Goal: Transaction & Acquisition: Register for event/course

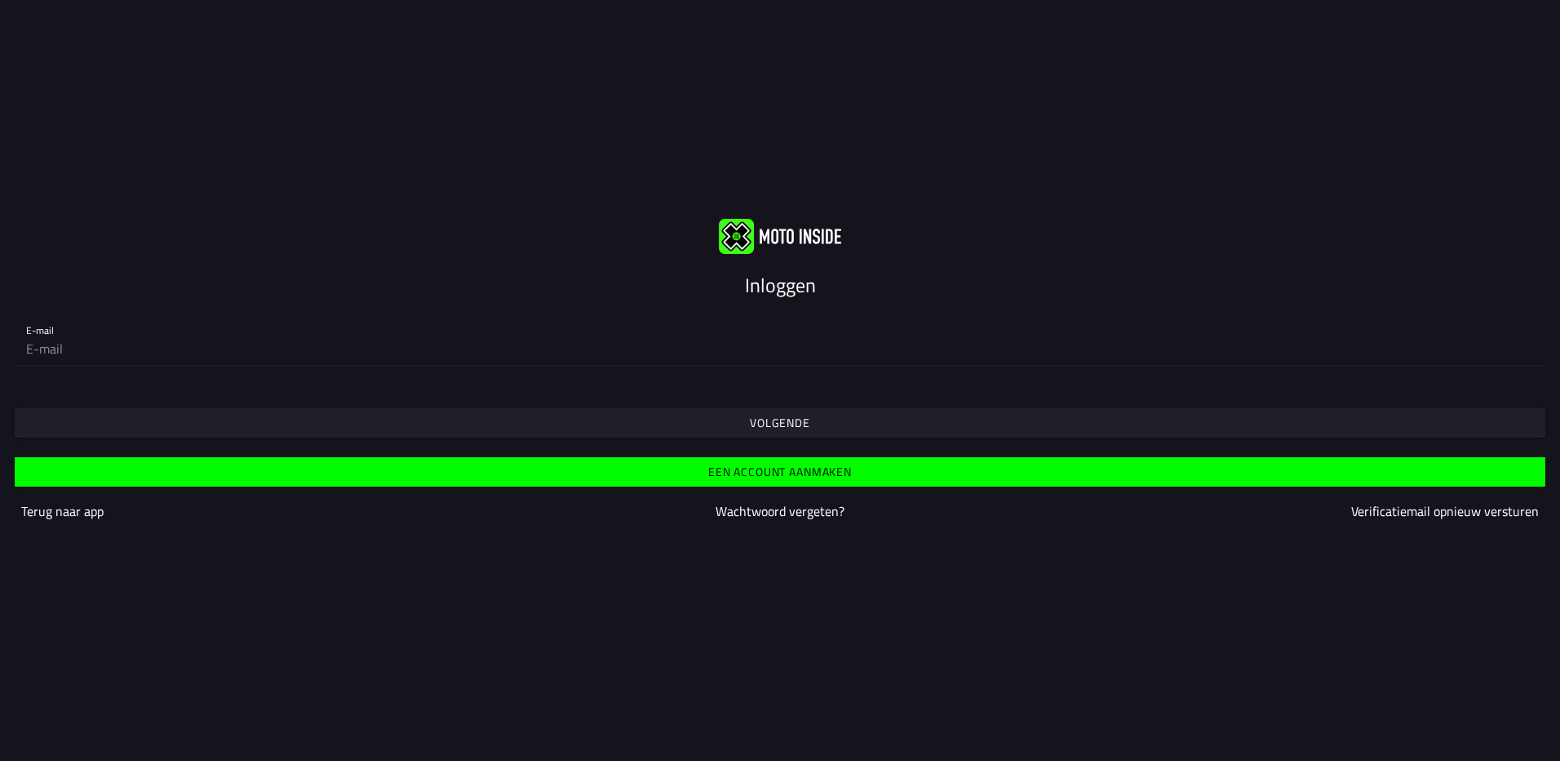
click at [141, 347] on input "email" at bounding box center [780, 348] width 1508 height 33
type input "[EMAIL_ADDRESS][DOMAIN_NAME]"
click at [168, 353] on input "email" at bounding box center [780, 348] width 1508 height 33
type input "[EMAIL_ADDRESS][DOMAIN_NAME]"
click at [0, 0] on slot "Volgende" at bounding box center [0, 0] width 0 height 0
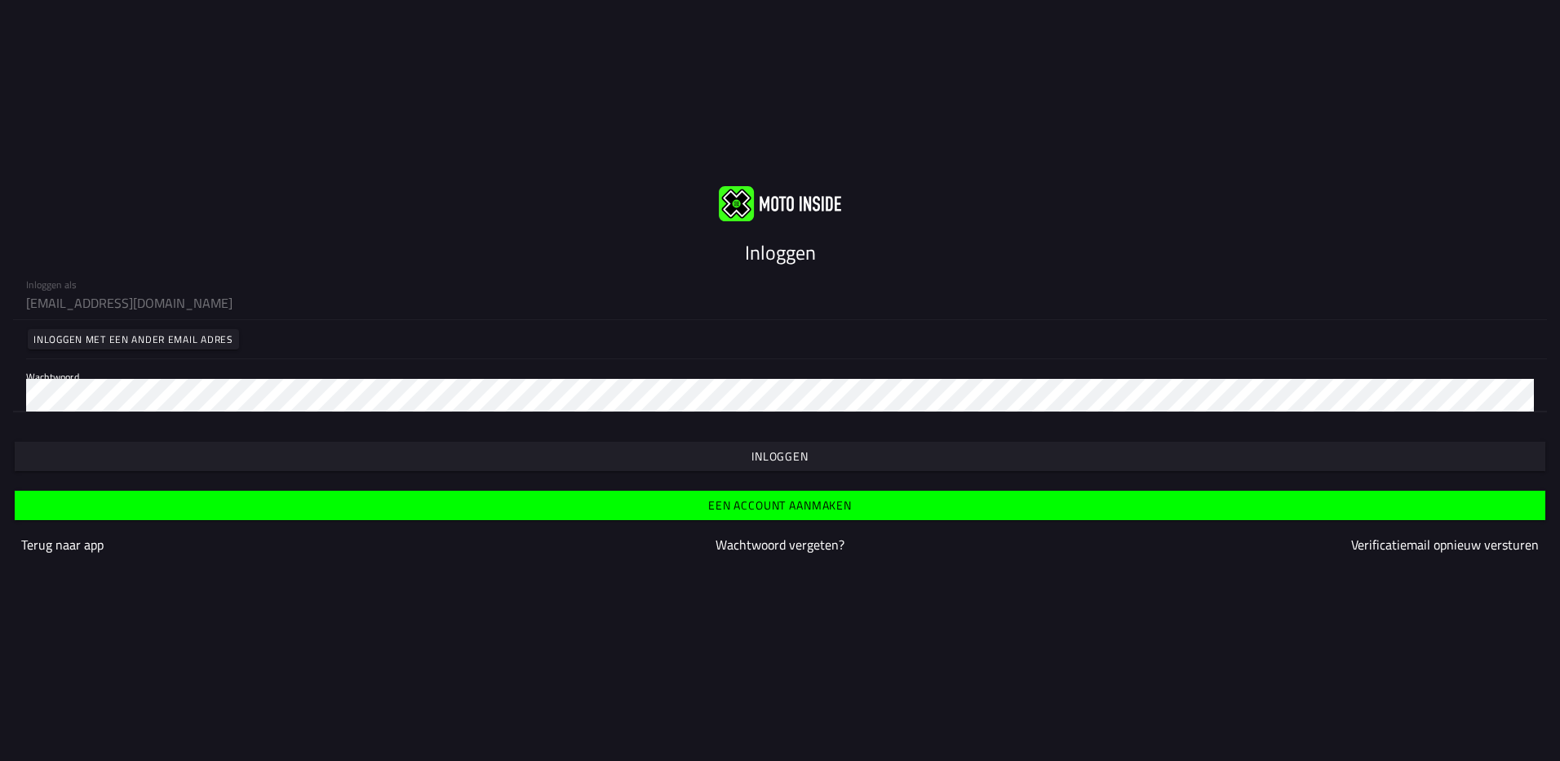
click at [0, 0] on slot "Inloggen" at bounding box center [0, 0] width 0 height 0
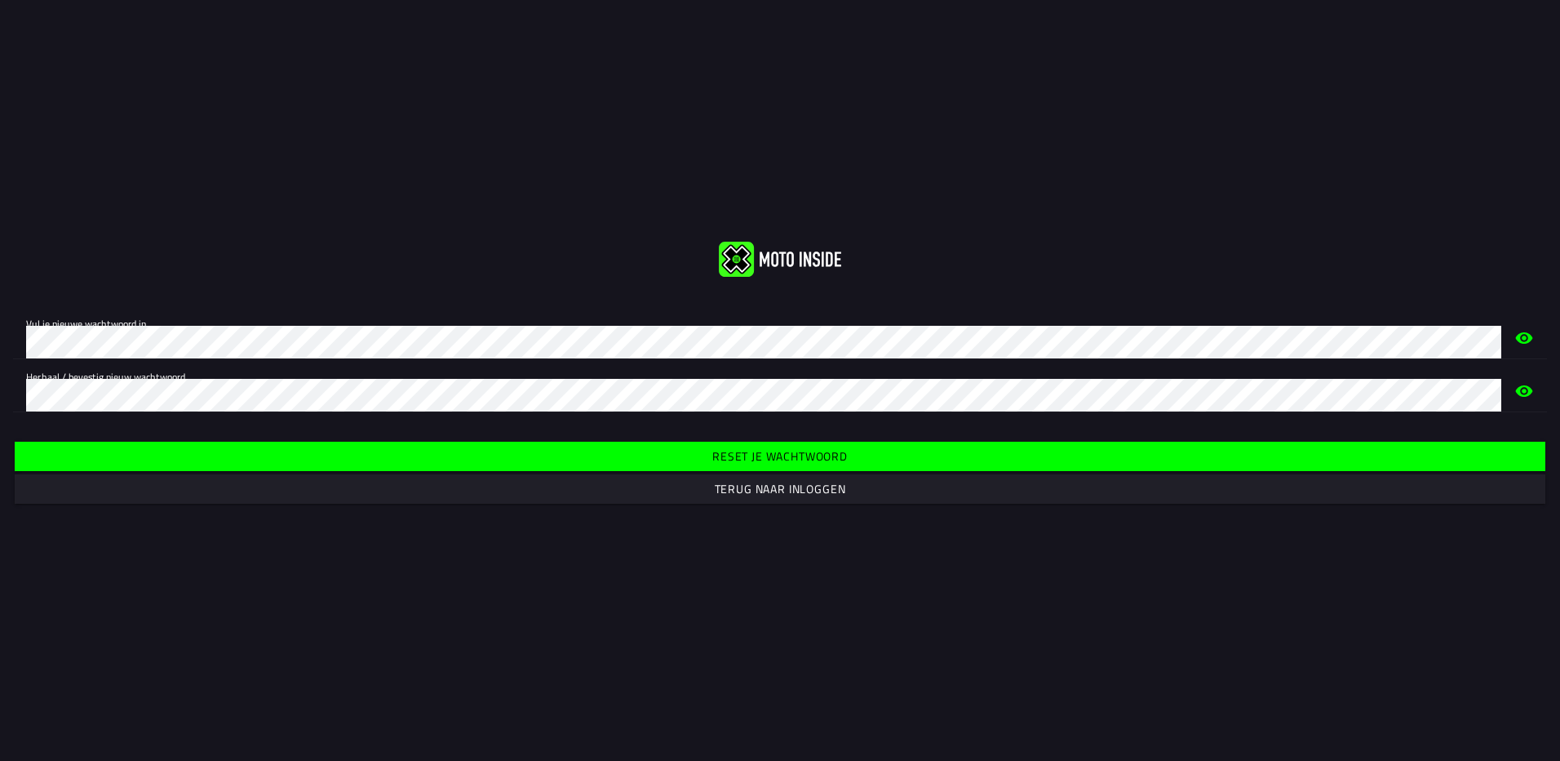
click at [637, 447] on span "Reset je wachtwoord" at bounding box center [780, 455] width 1506 height 29
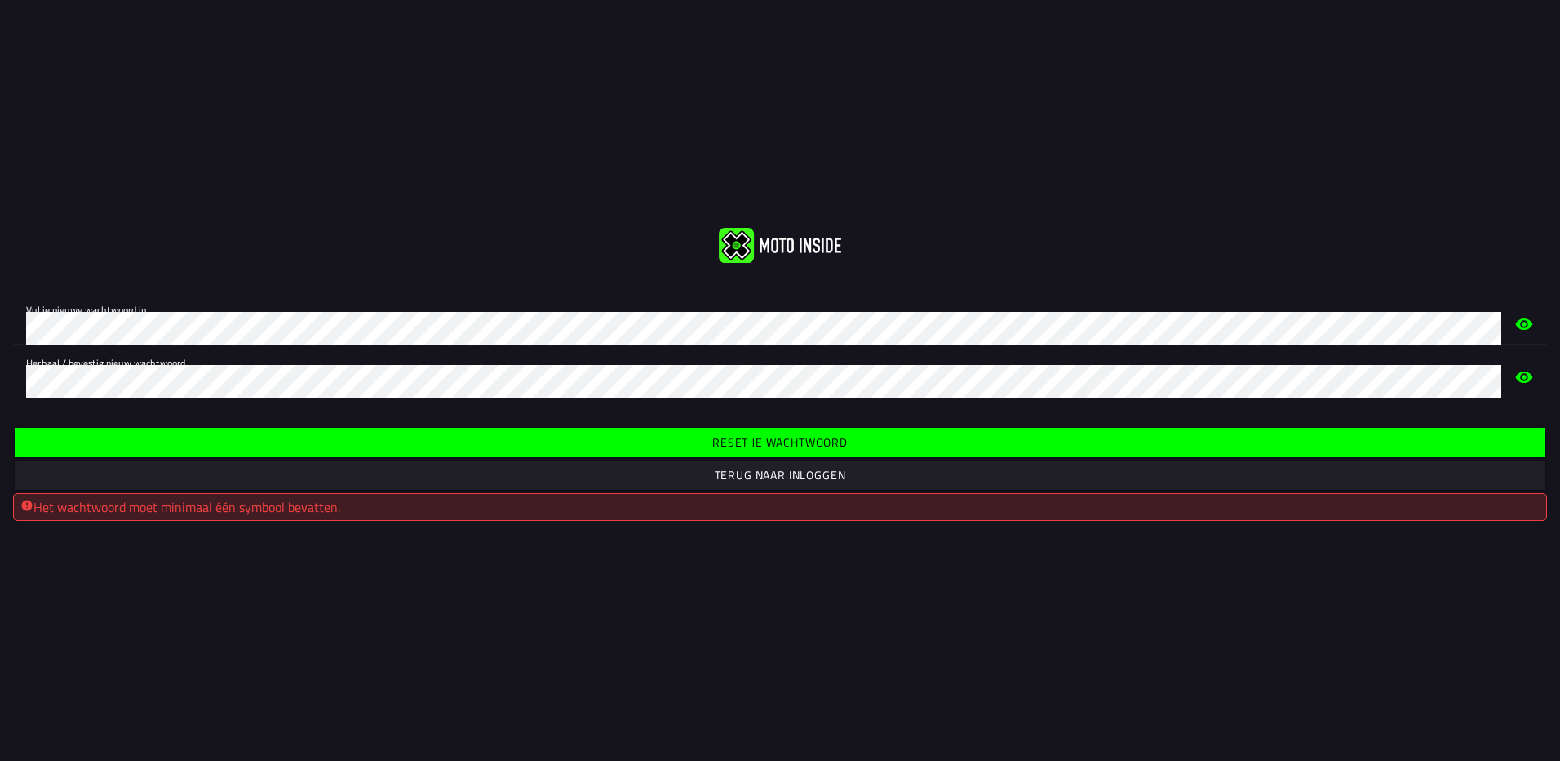
click at [0, 325] on html "Vul je nieuwe wachtwoord in. Herhaal / bevestig nieuw wachtwoord. Reset je wach…" at bounding box center [780, 380] width 1560 height 761
click at [0, 412] on html "Vul je nieuwe wachtwoord in. Herhaal / bevestig nieuw wachtwoord. Reset je wach…" at bounding box center [780, 380] width 1560 height 761
click at [683, 439] on span "Reset je wachtwoord" at bounding box center [780, 442] width 1506 height 29
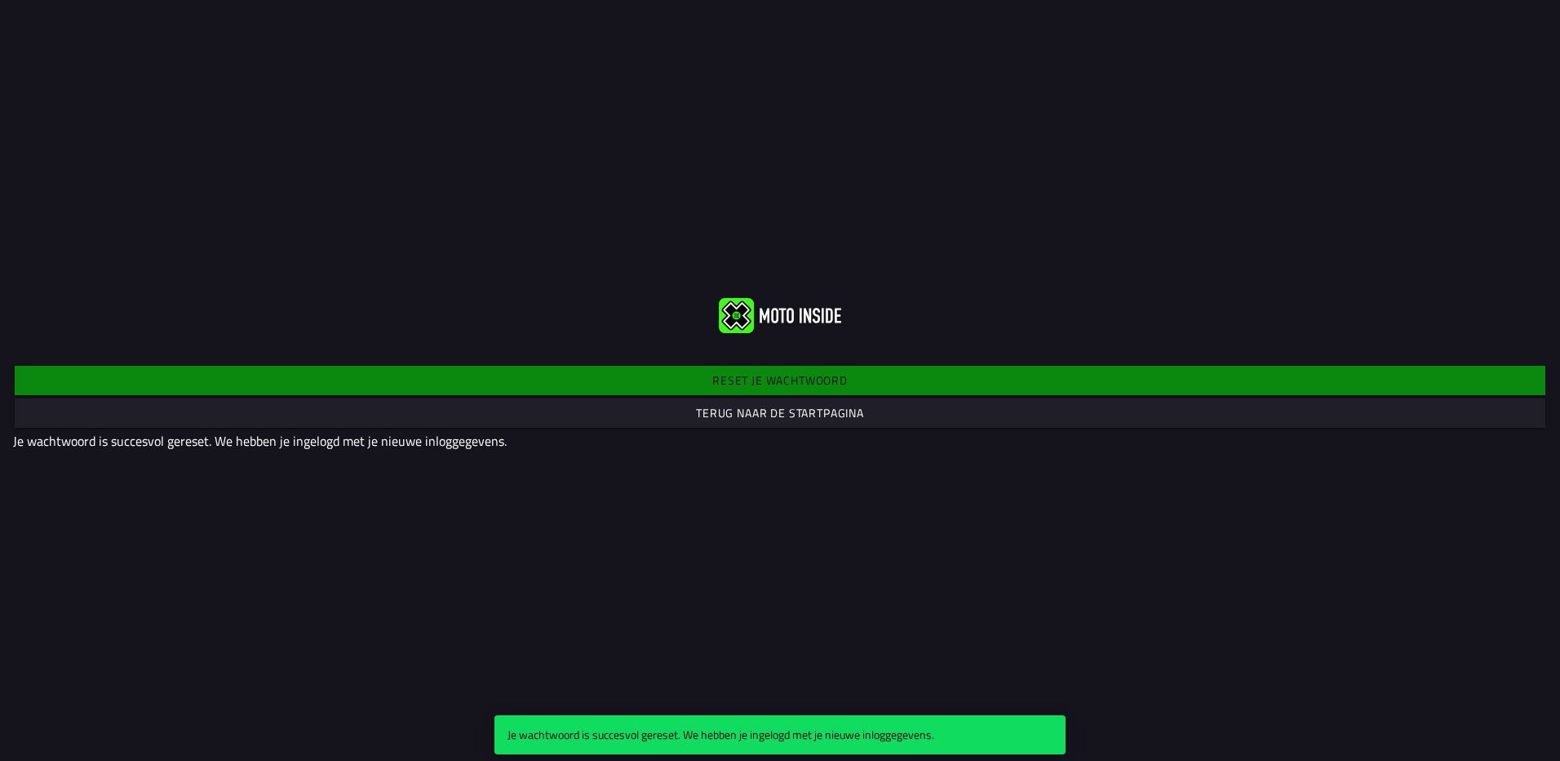
click at [0, 0] on slot "Terug naar de startpagina" at bounding box center [0, 0] width 0 height 0
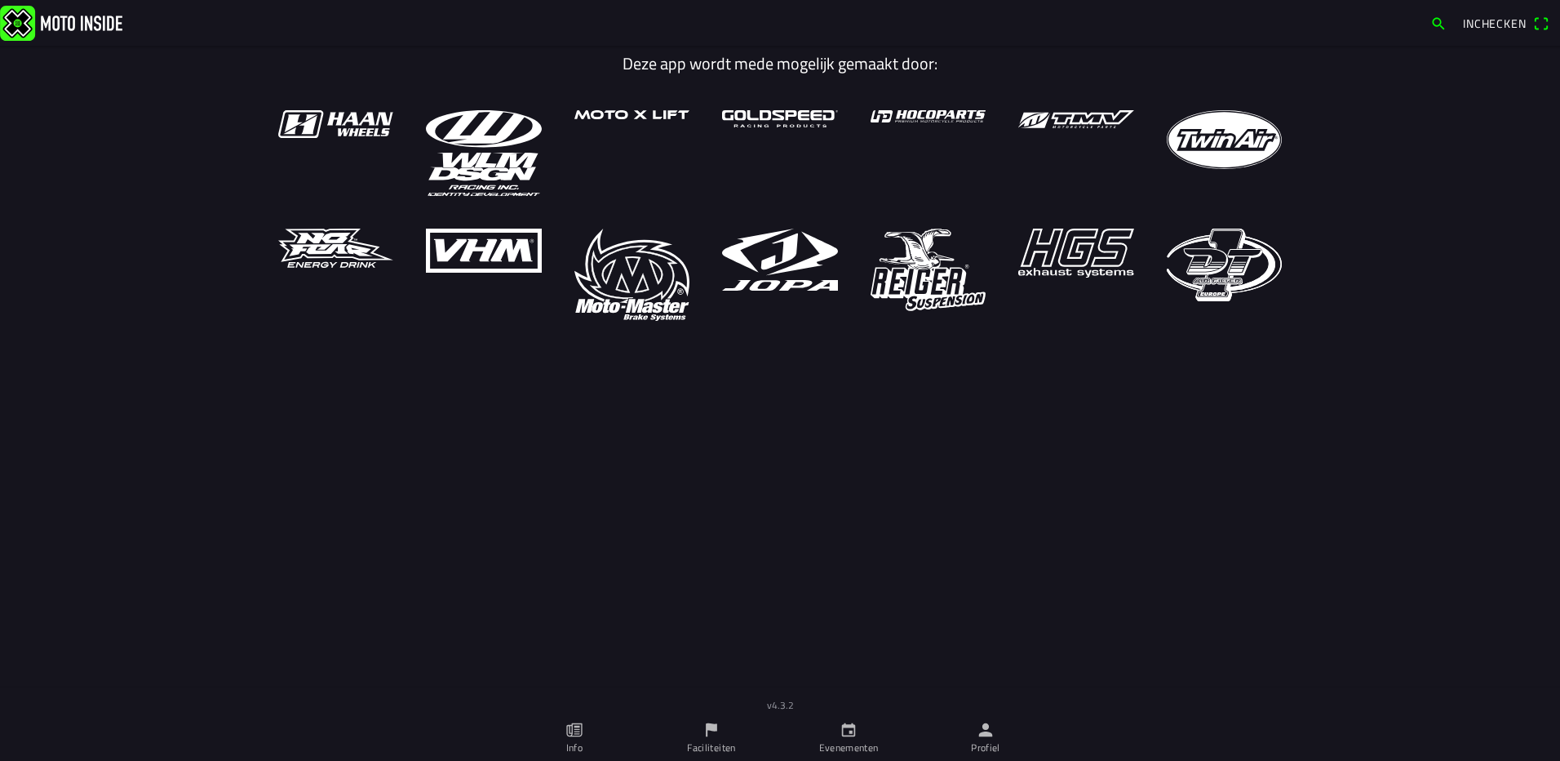
click at [825, 736] on link "Evenementen" at bounding box center [848, 738] width 137 height 46
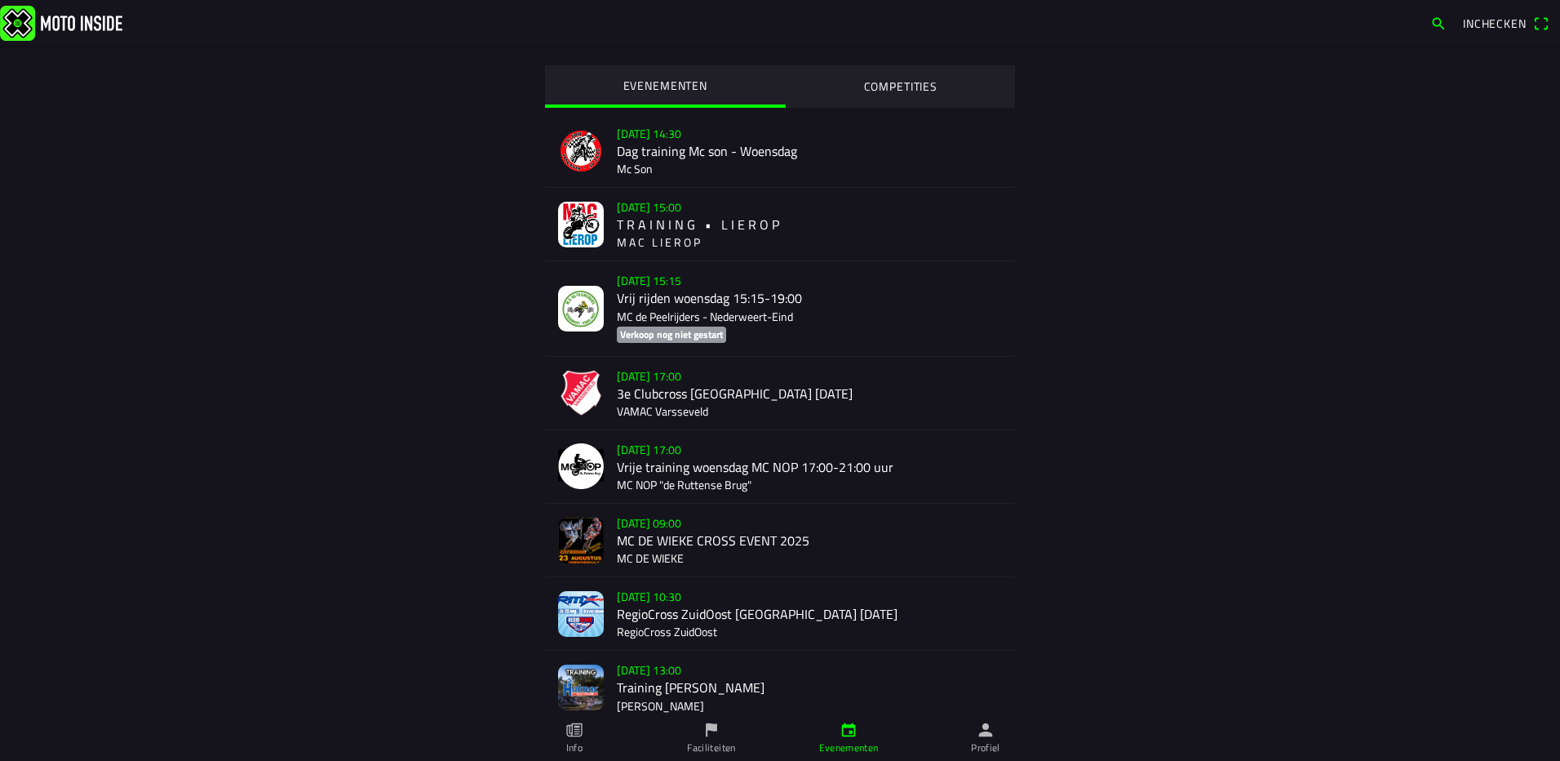
click at [1446, 24] on span "button" at bounding box center [1438, 24] width 16 height 26
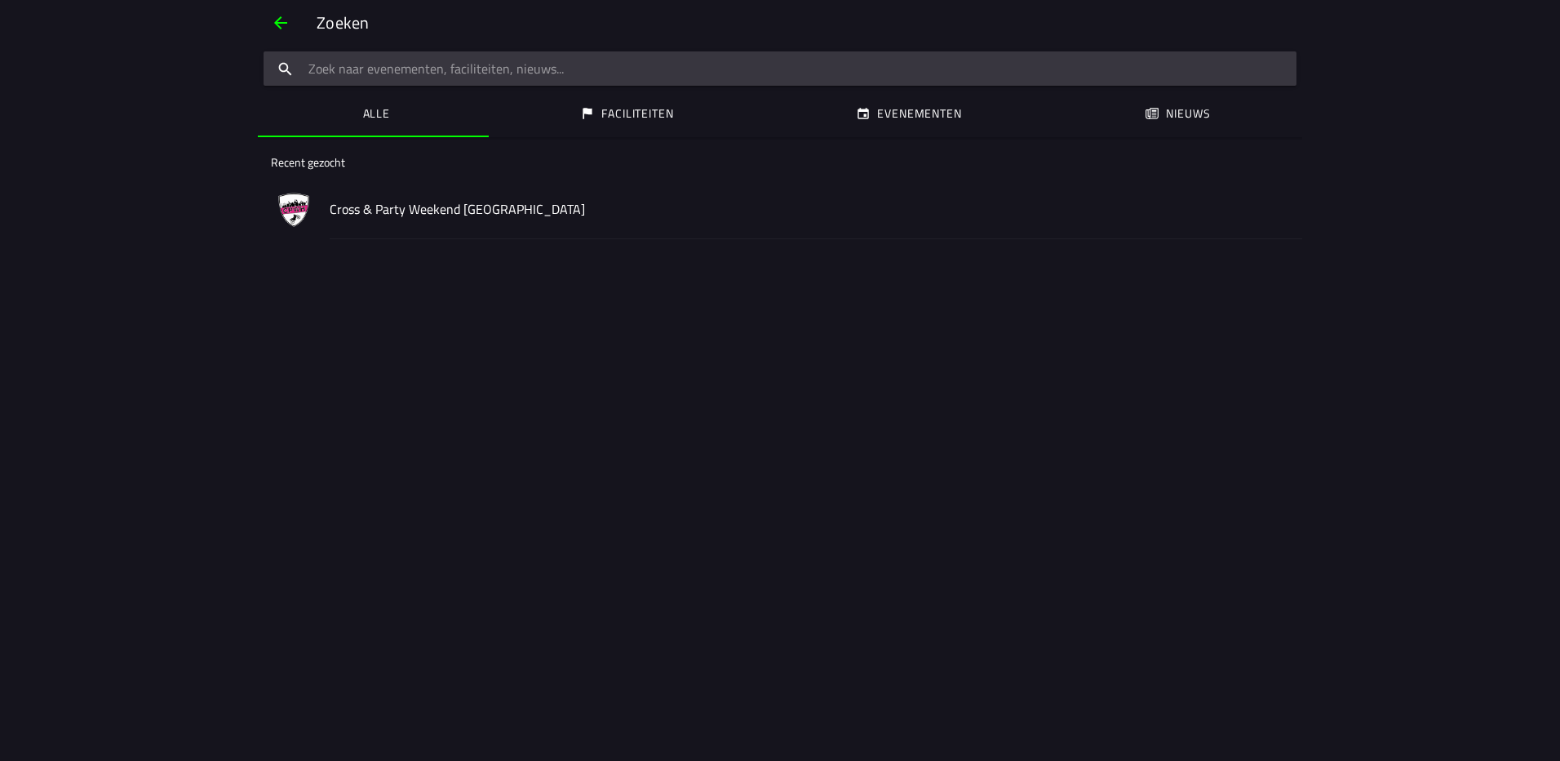
click at [426, 64] on input "search text" at bounding box center [780, 68] width 1033 height 34
type input "lemmer"
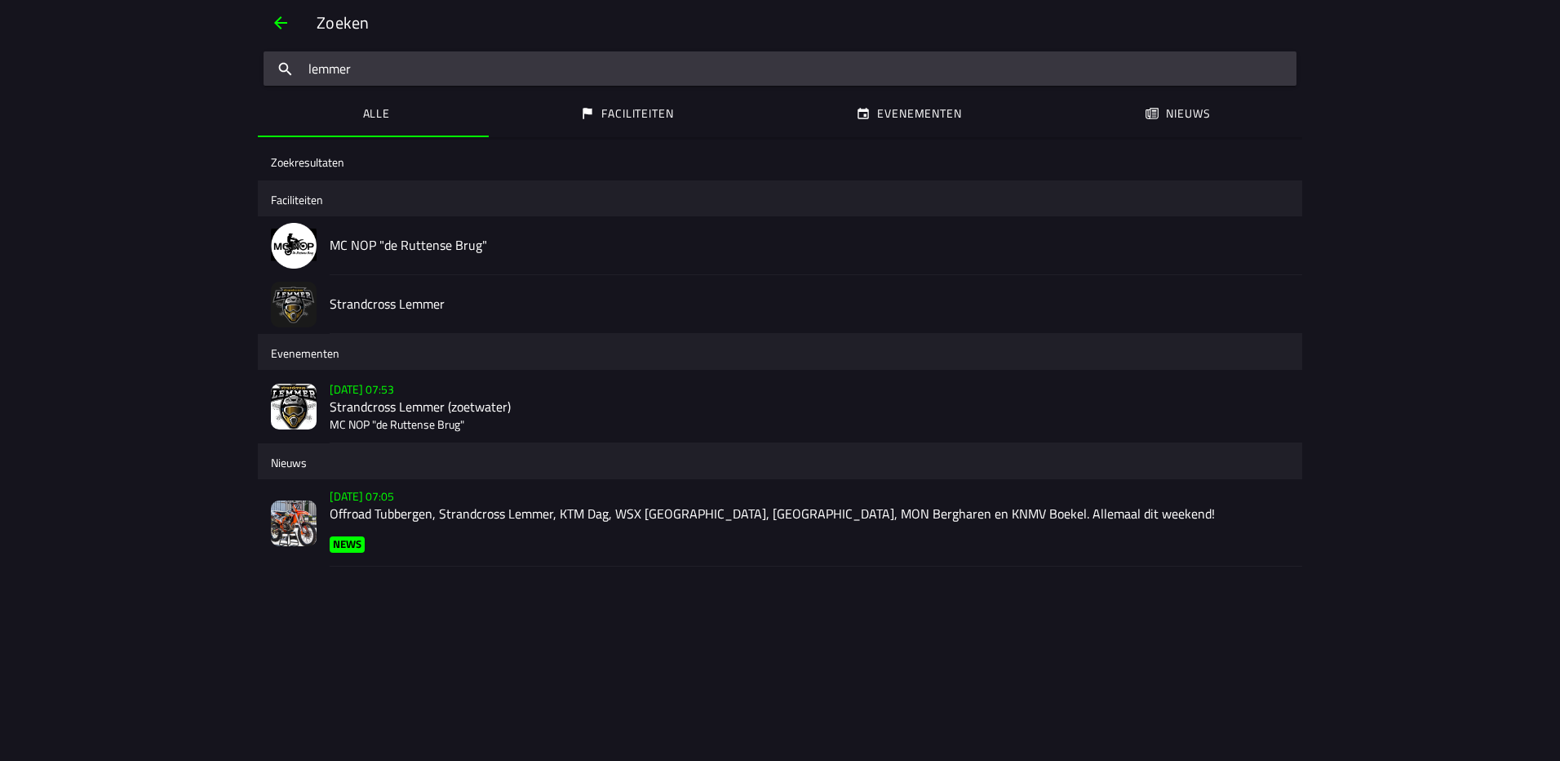
click at [402, 308] on h2 "Strandcross Lemmer" at bounding box center [810, 304] width 960 height 16
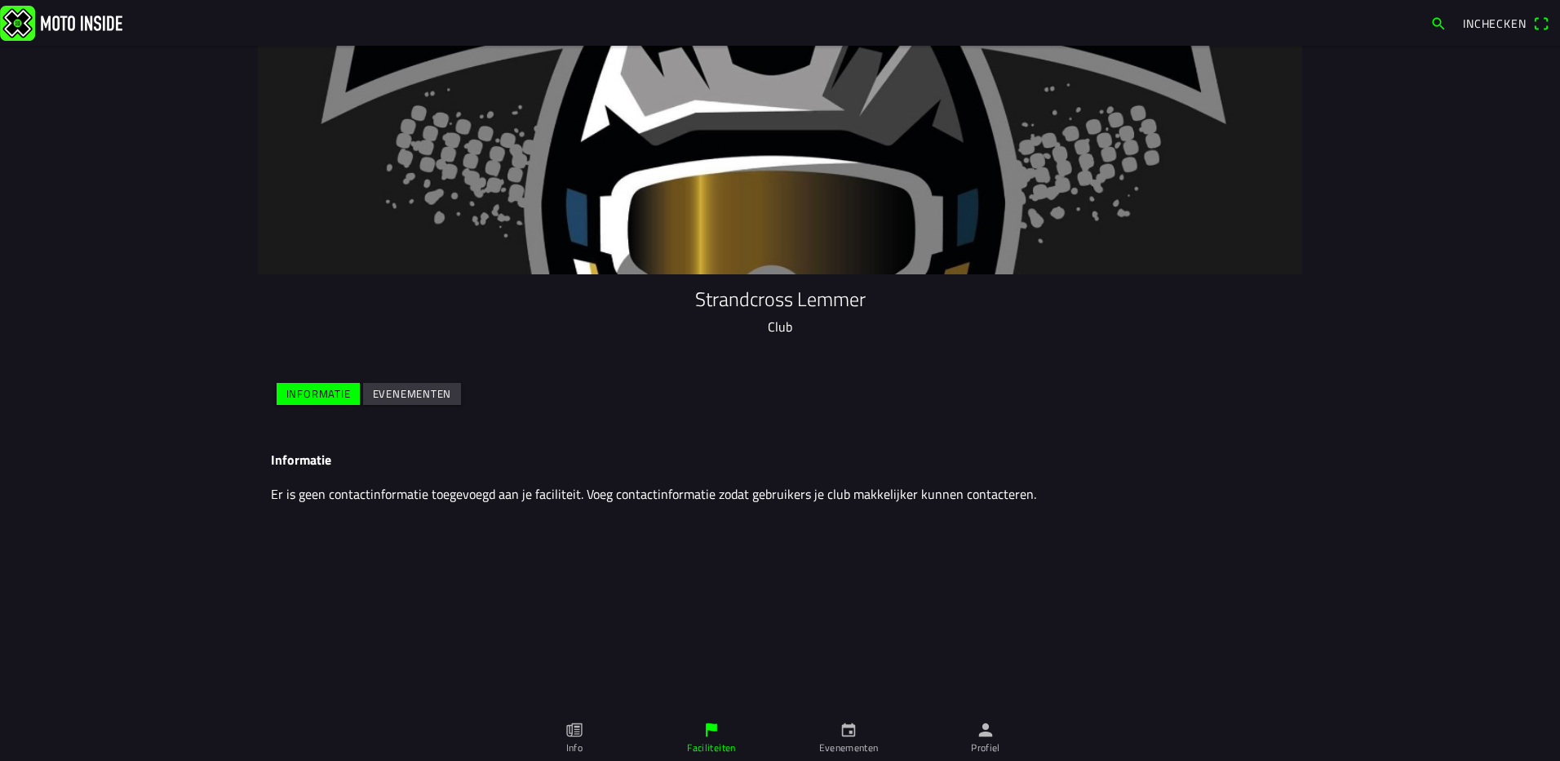
click at [0, 0] on slot "Evenementen" at bounding box center [0, 0] width 0 height 0
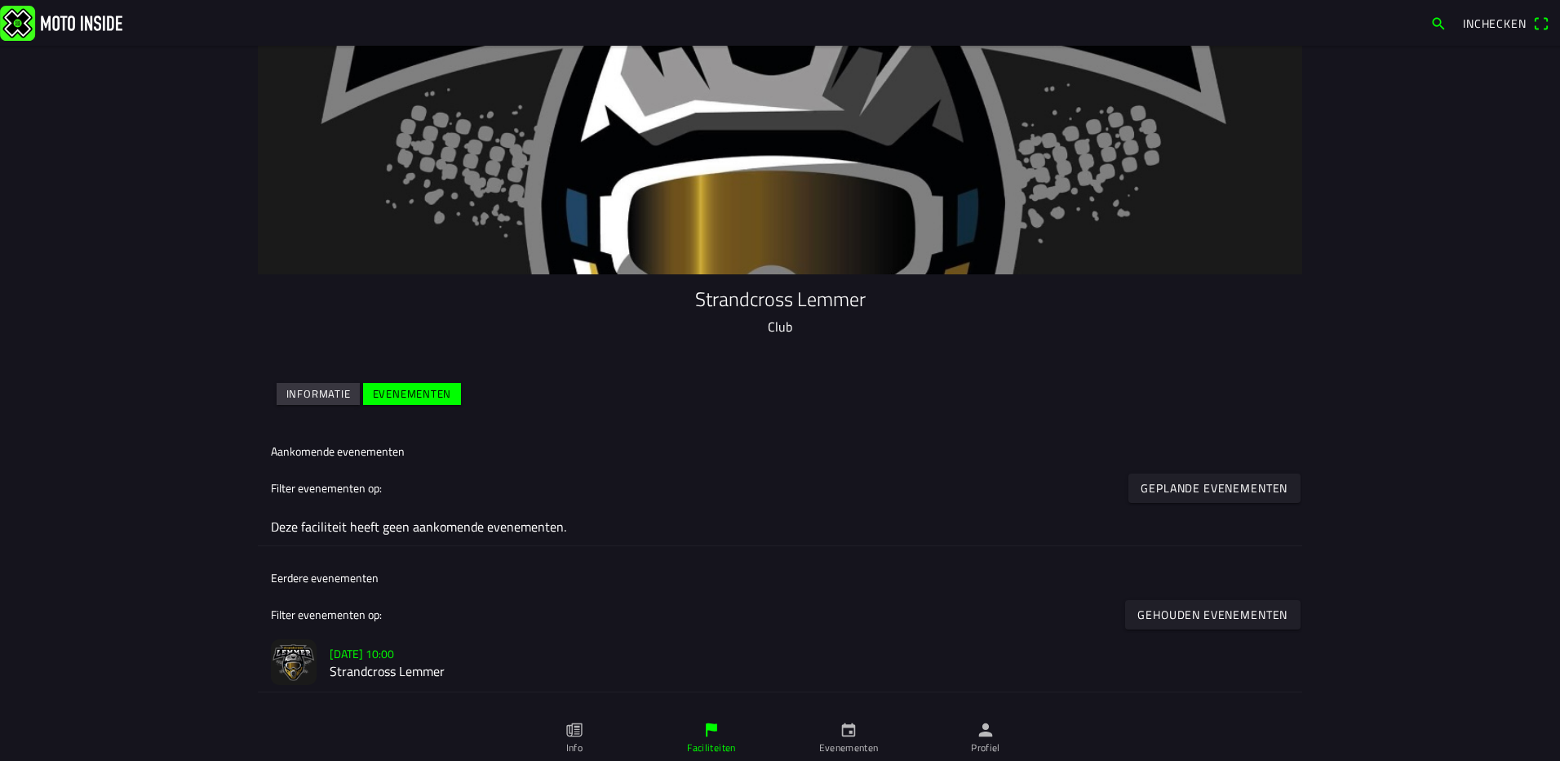
click at [0, 0] on slot "za 8 okt. - 10:00" at bounding box center [0, 0] width 0 height 0
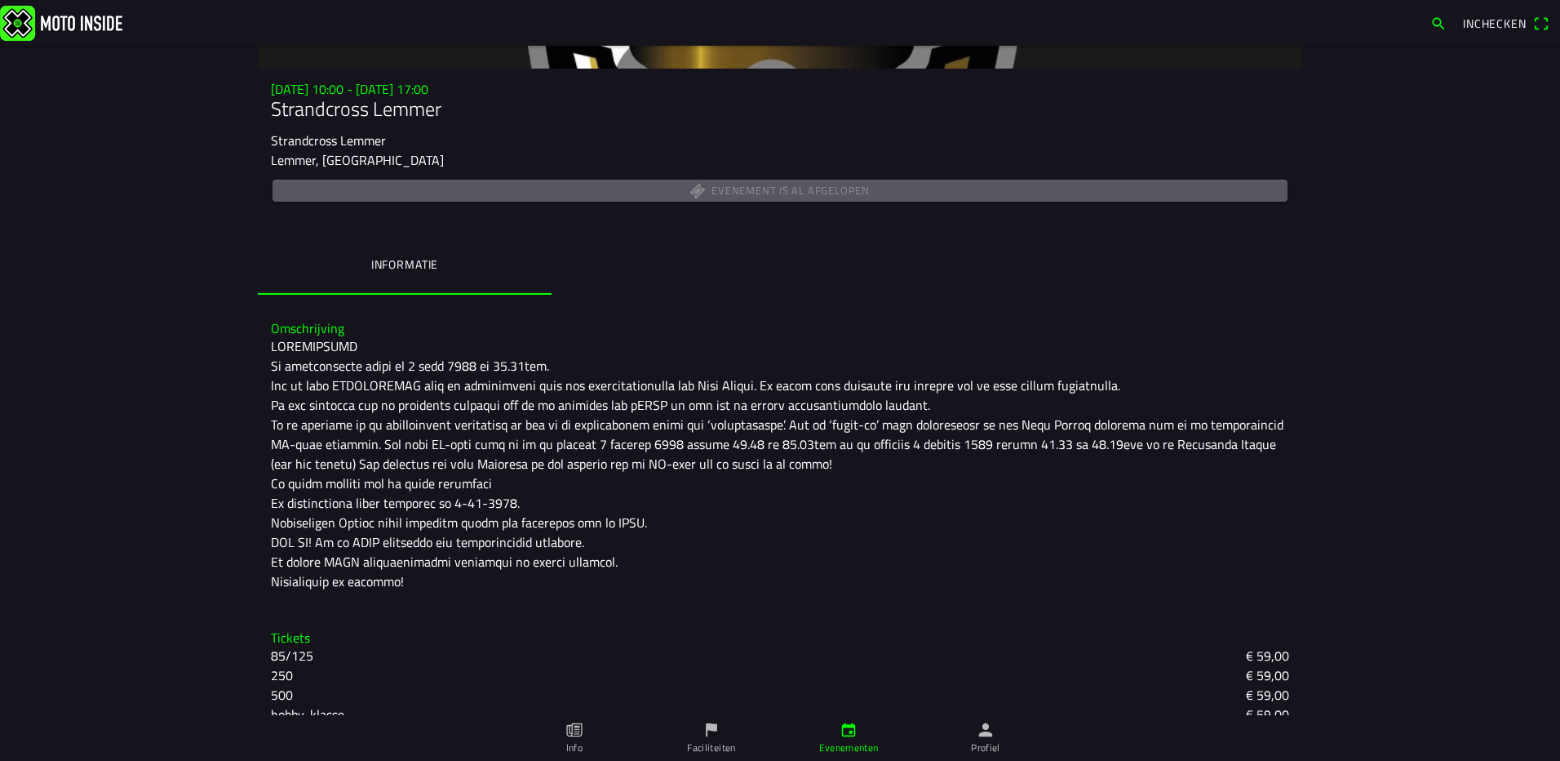
scroll to position [228, 0]
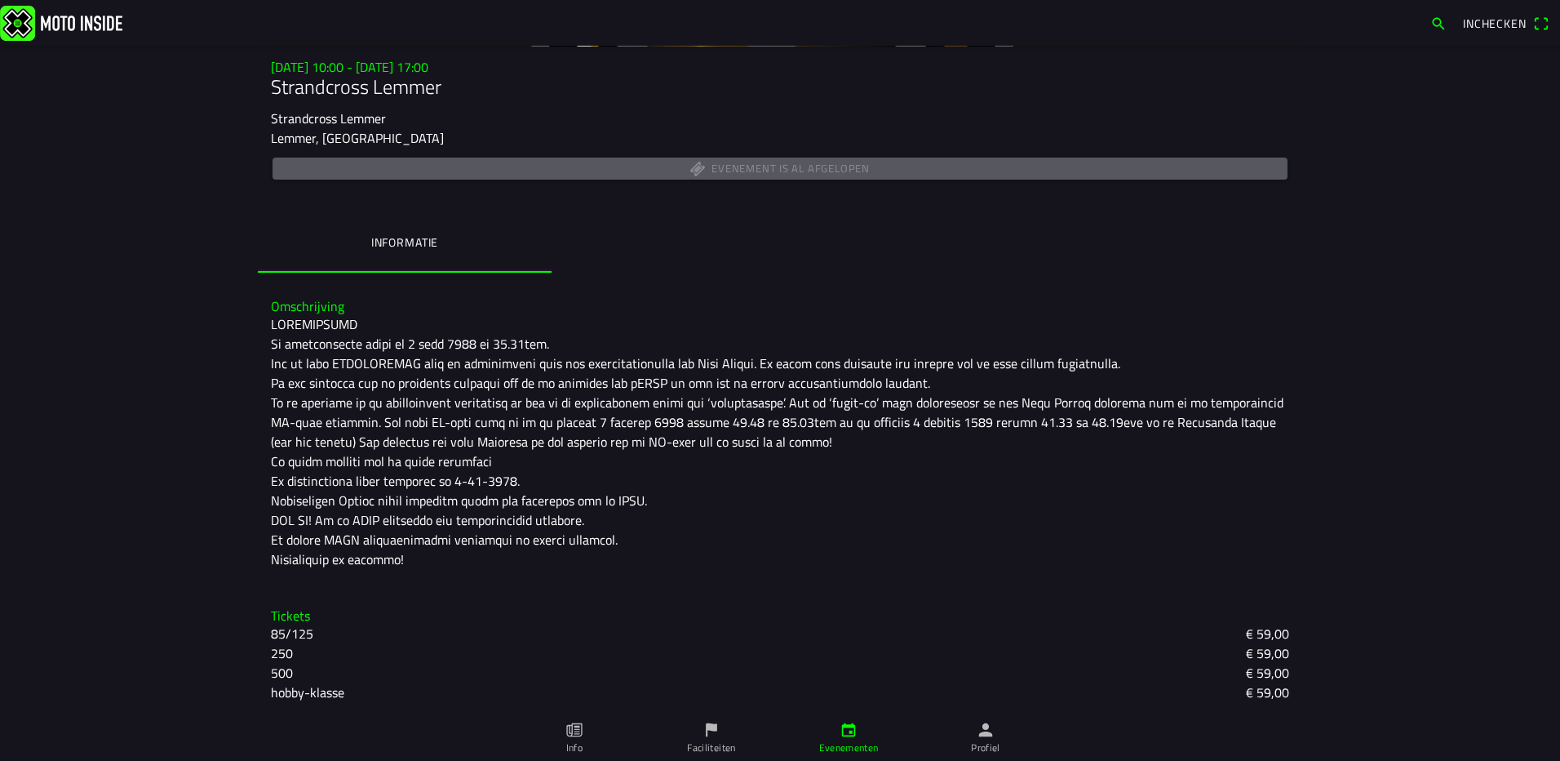
click at [0, 0] on slot "hobby-klasse" at bounding box center [0, 0] width 0 height 0
click at [0, 0] on slot "€ 59,00" at bounding box center [0, 0] width 0 height 0
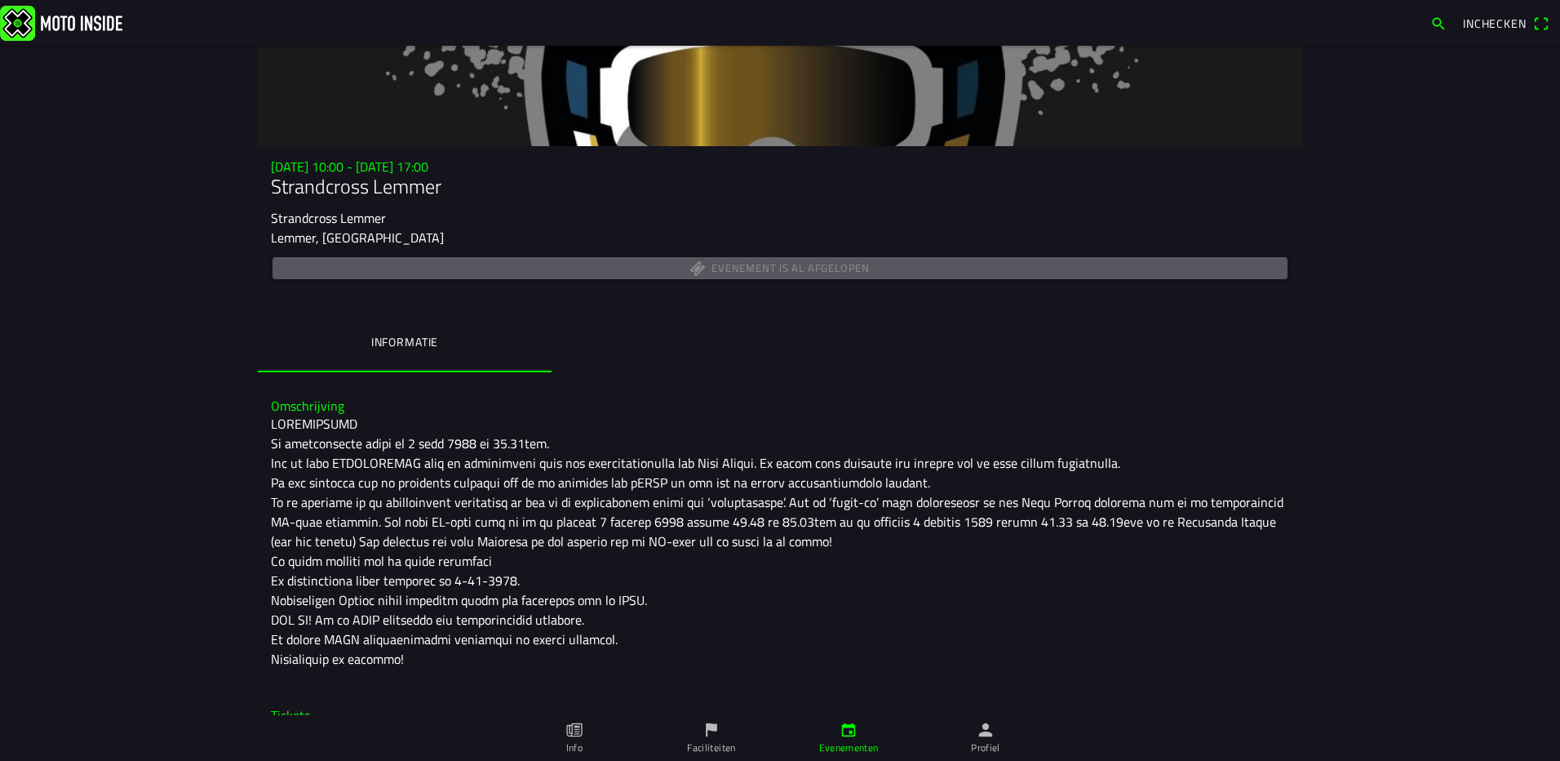
scroll to position [0, 0]
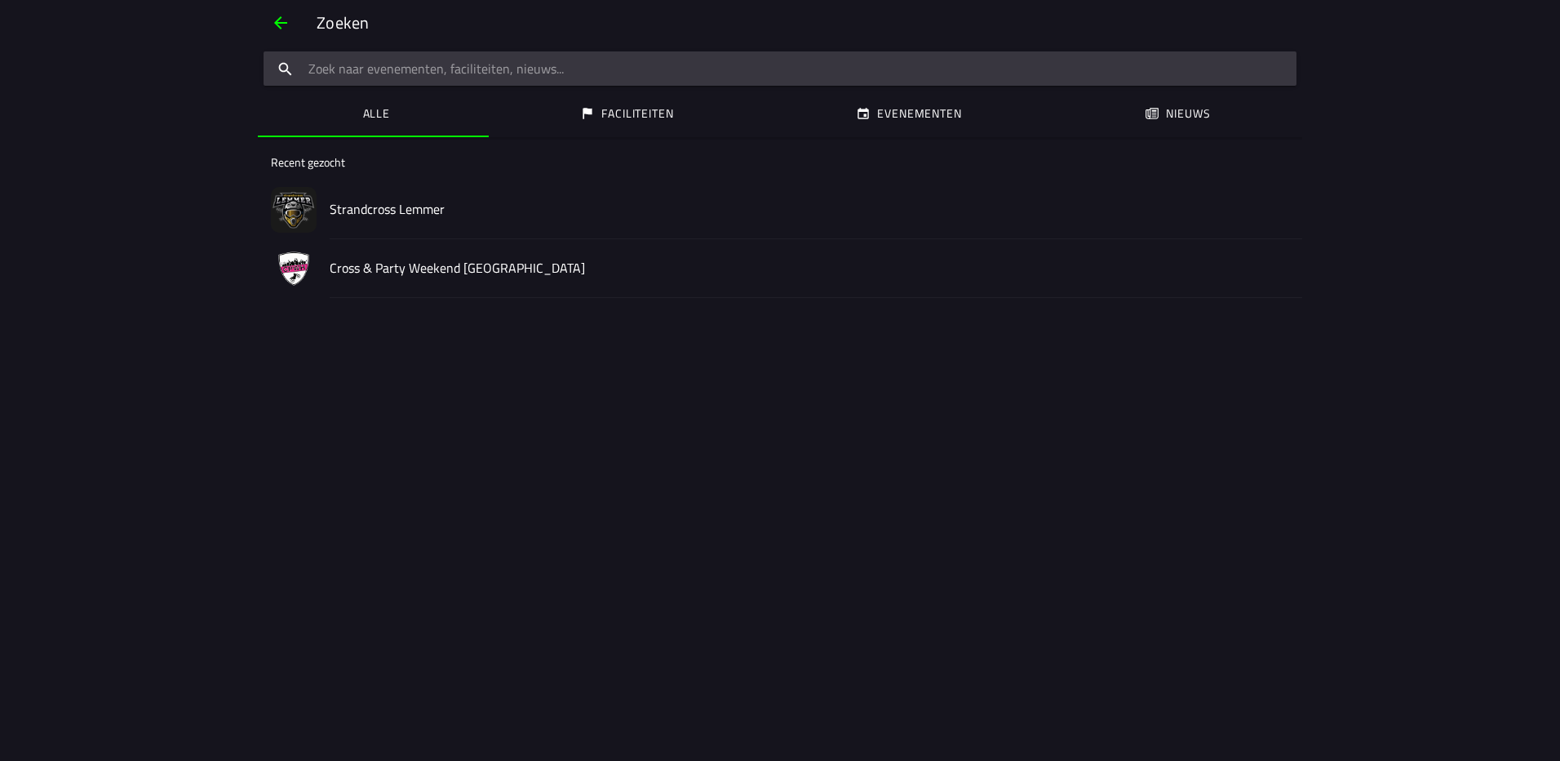
click at [388, 205] on h2 "Strandcross Lemmer" at bounding box center [810, 210] width 960 height 16
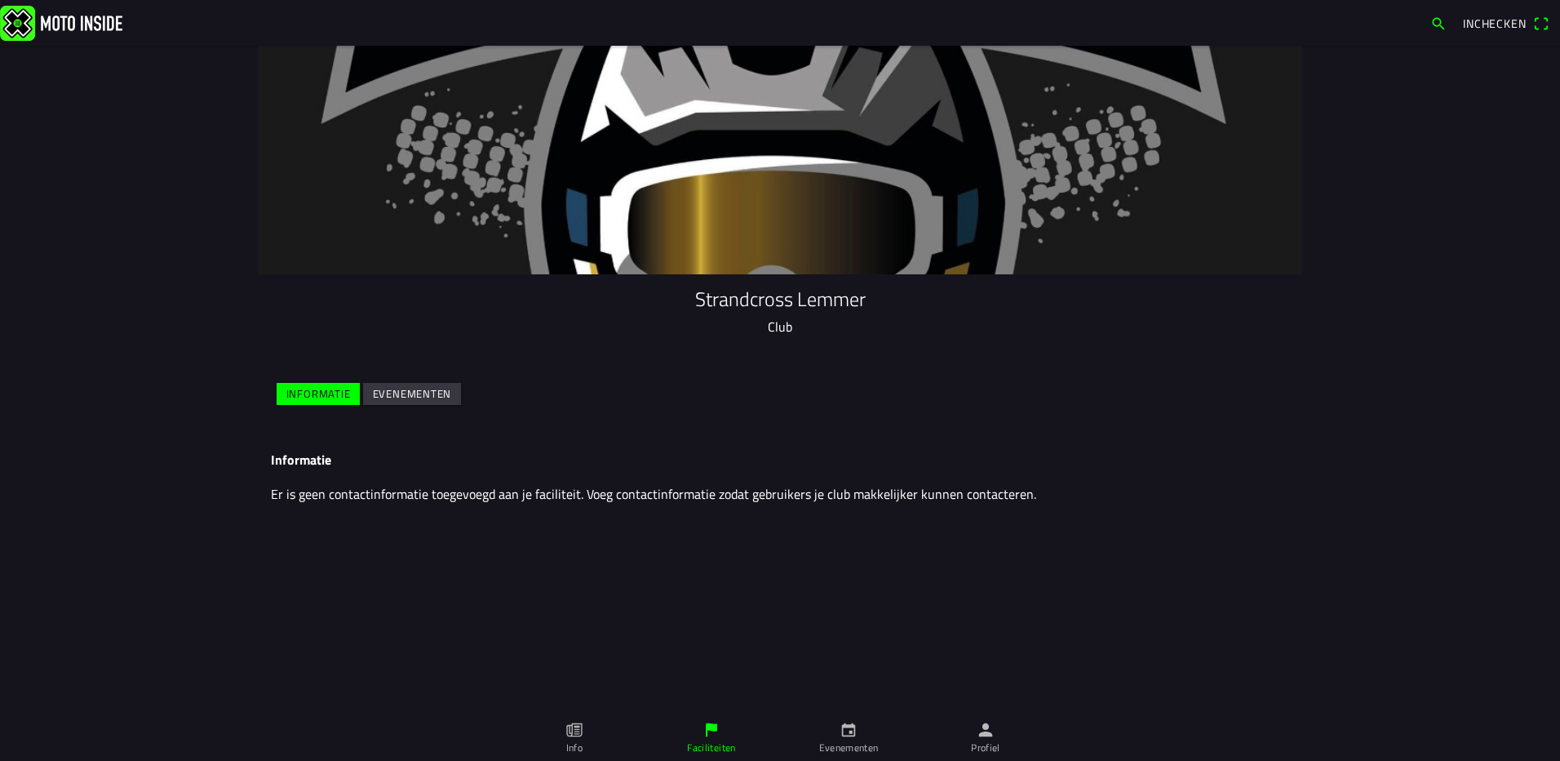
click at [0, 0] on slot "Evenementen" at bounding box center [0, 0] width 0 height 0
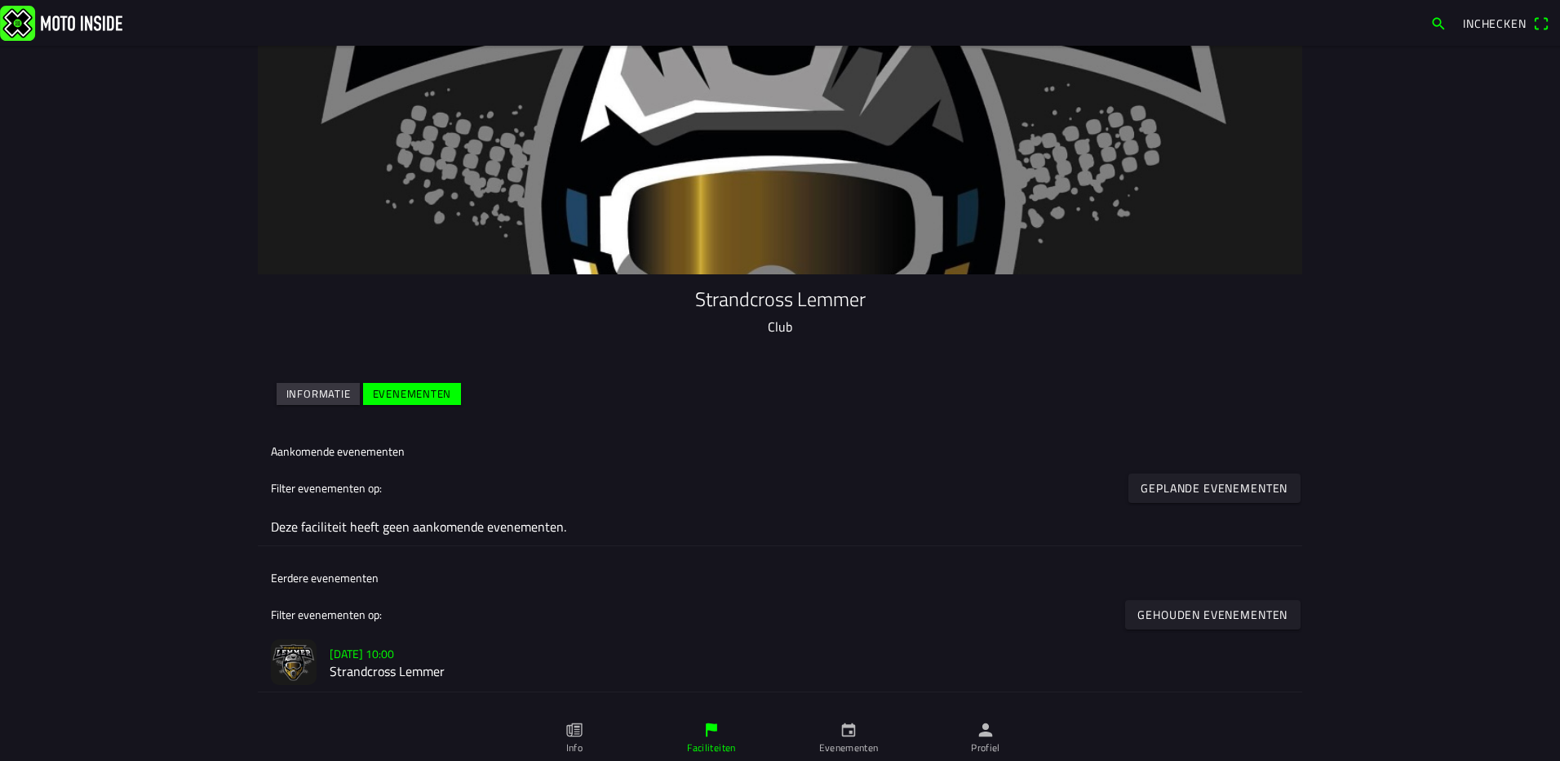
click at [0, 0] on slot "Geplande evenementen" at bounding box center [0, 0] width 0 height 0
drag, startPoint x: 1514, startPoint y: 89, endPoint x: 1431, endPoint y: 37, distance: 98.3
click at [1514, 88] on ion-backdrop at bounding box center [780, 380] width 1560 height 761
click at [1445, 17] on span "button" at bounding box center [1438, 24] width 16 height 26
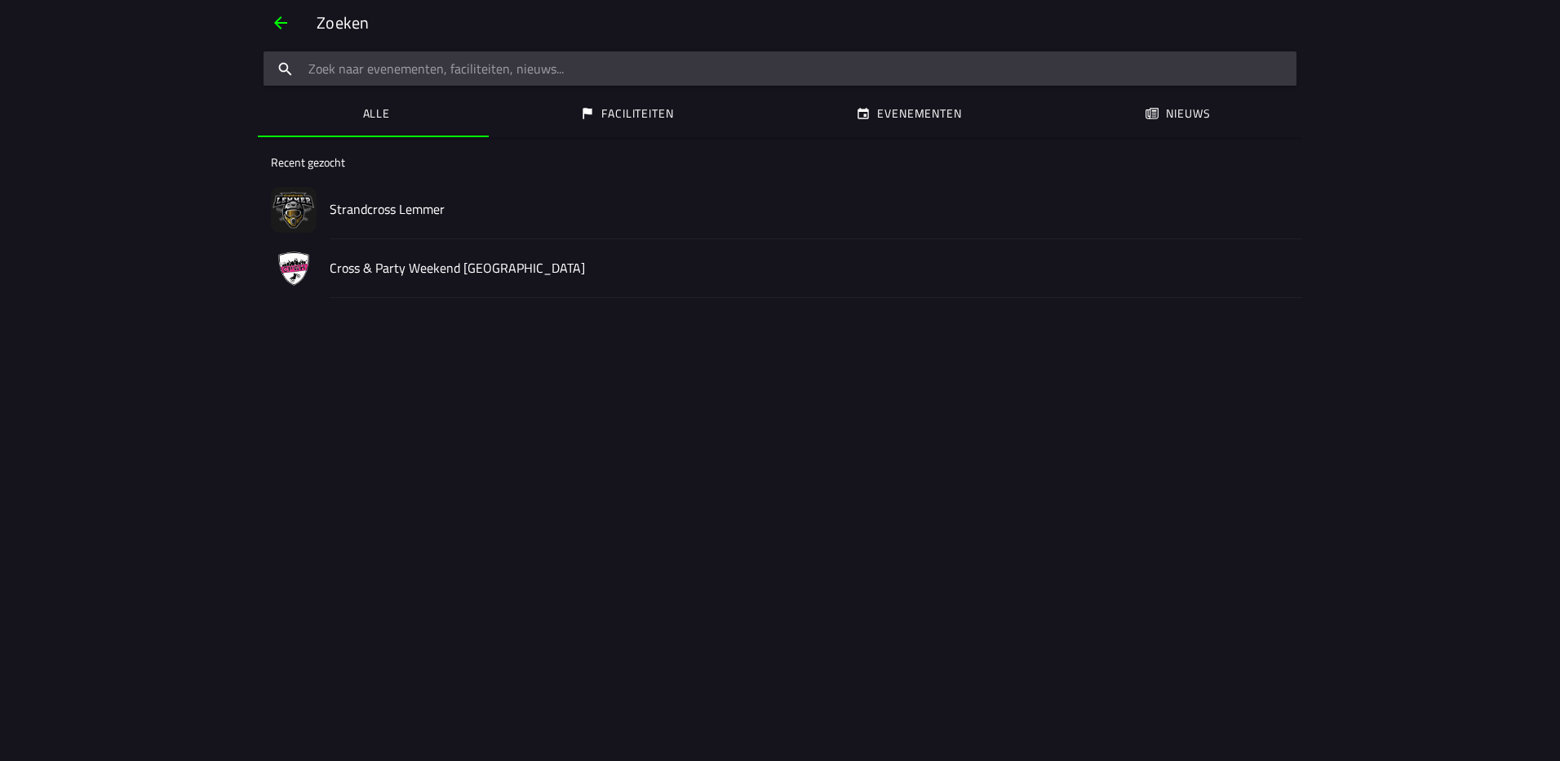
click at [436, 64] on input "search text" at bounding box center [780, 68] width 1033 height 34
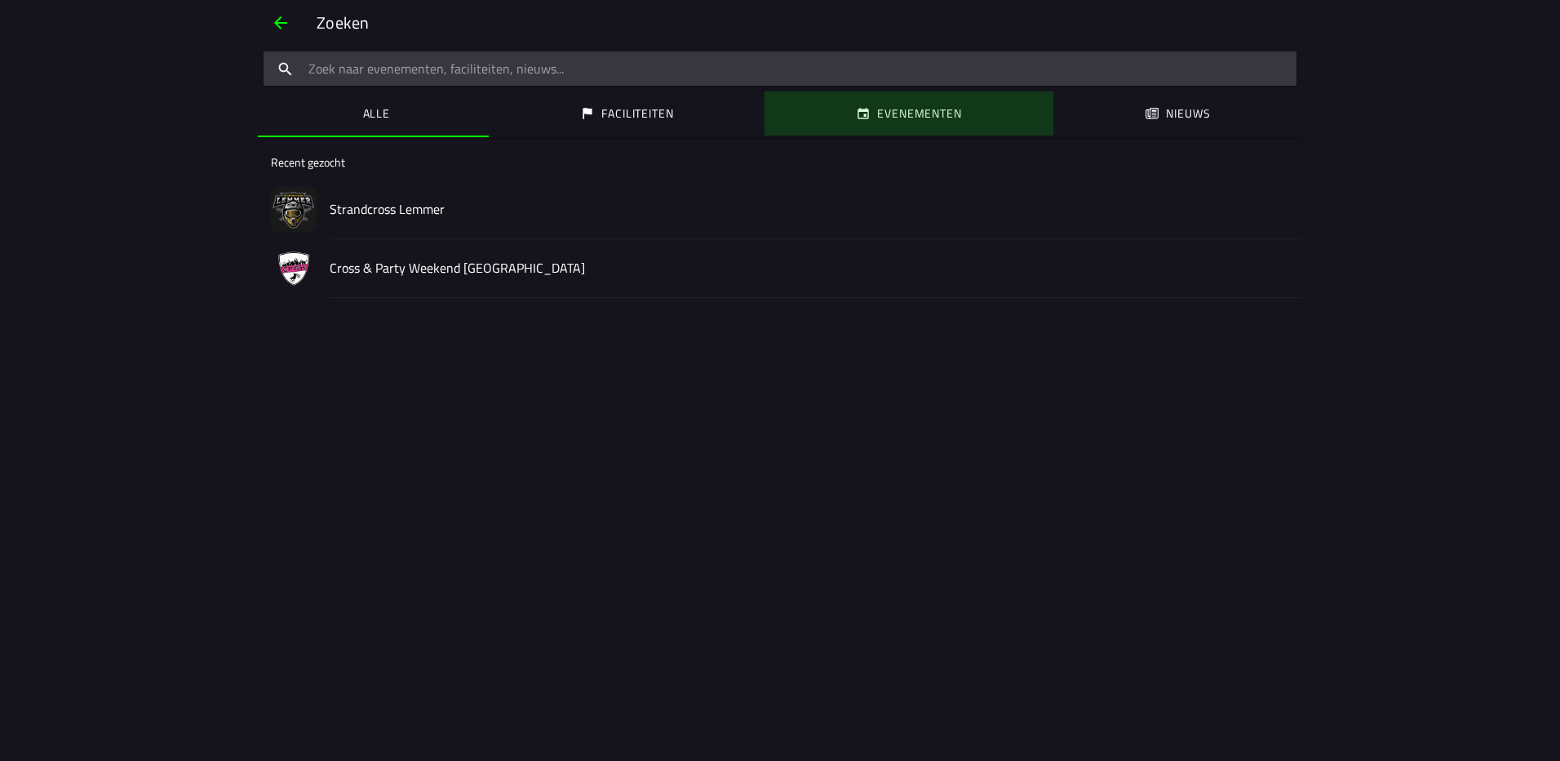
click at [902, 118] on ion-label "Evenementen" at bounding box center [920, 113] width 84 height 18
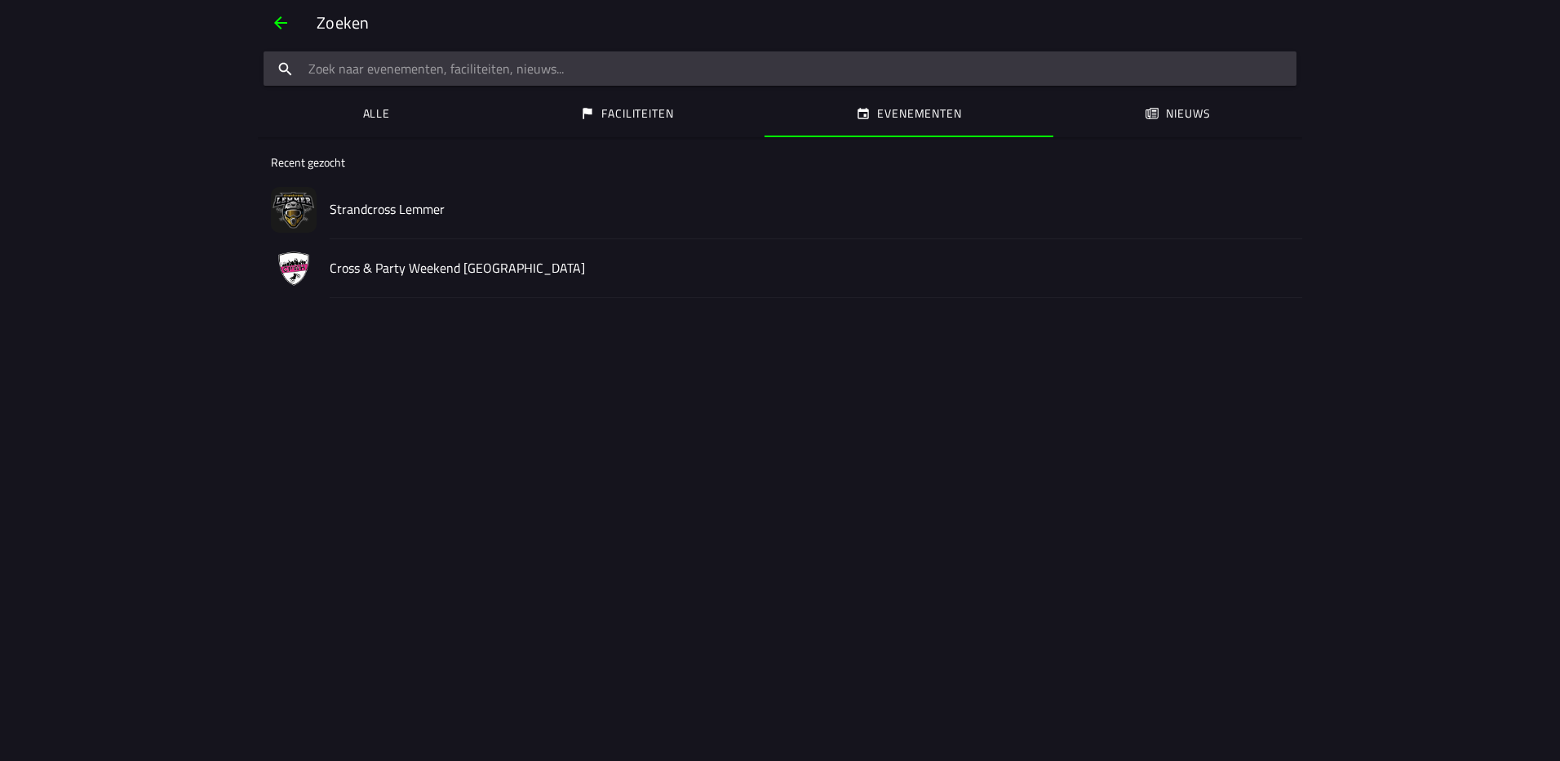
click at [908, 87] on ion-searchbar at bounding box center [780, 68] width 1044 height 39
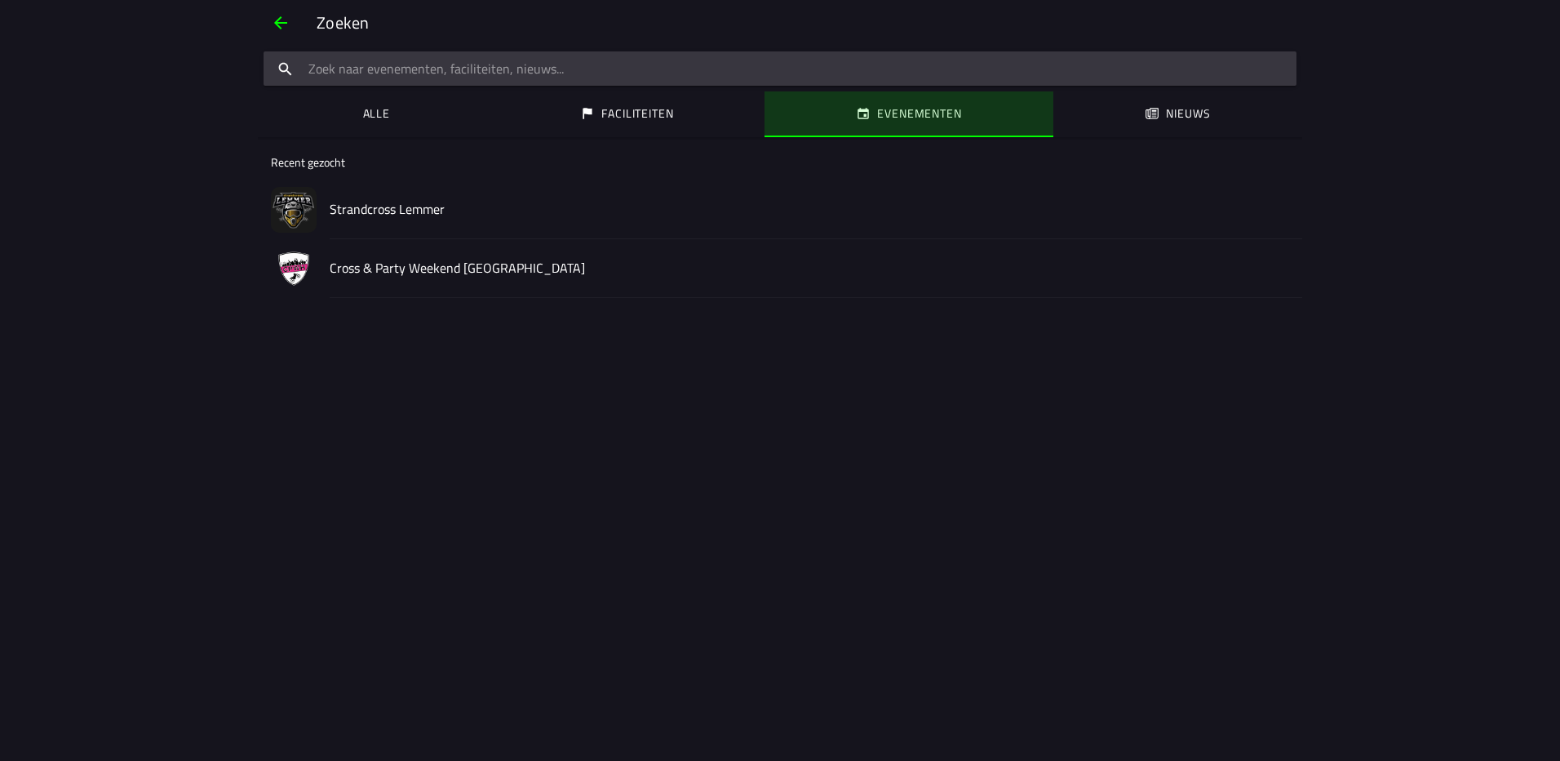
click at [911, 99] on button "Evenementen" at bounding box center [909, 113] width 289 height 44
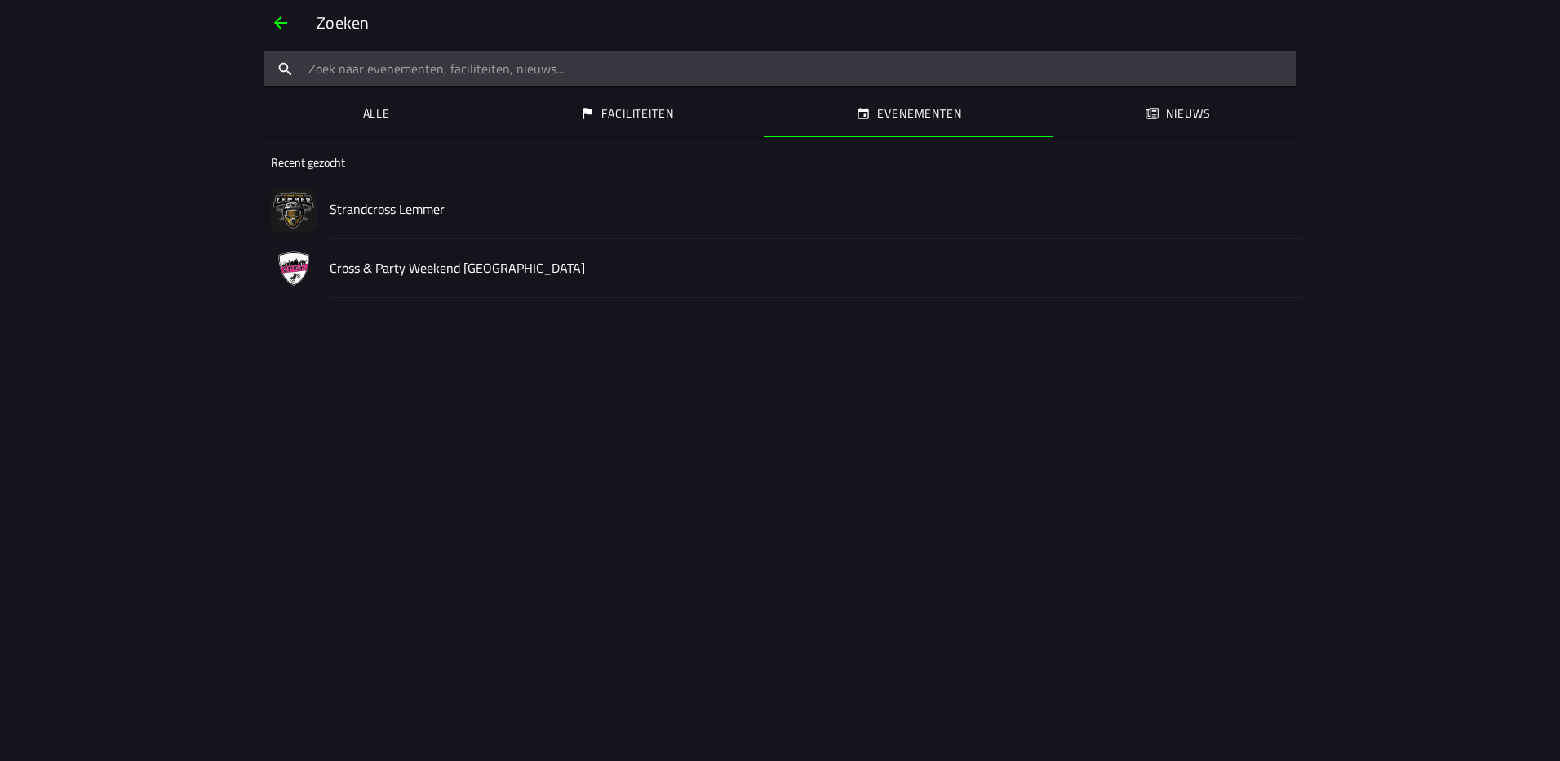
click at [0, 0] on slot "Zoeken" at bounding box center [0, 0] width 0 height 0
click at [287, 23] on span "button" at bounding box center [281, 22] width 20 height 39
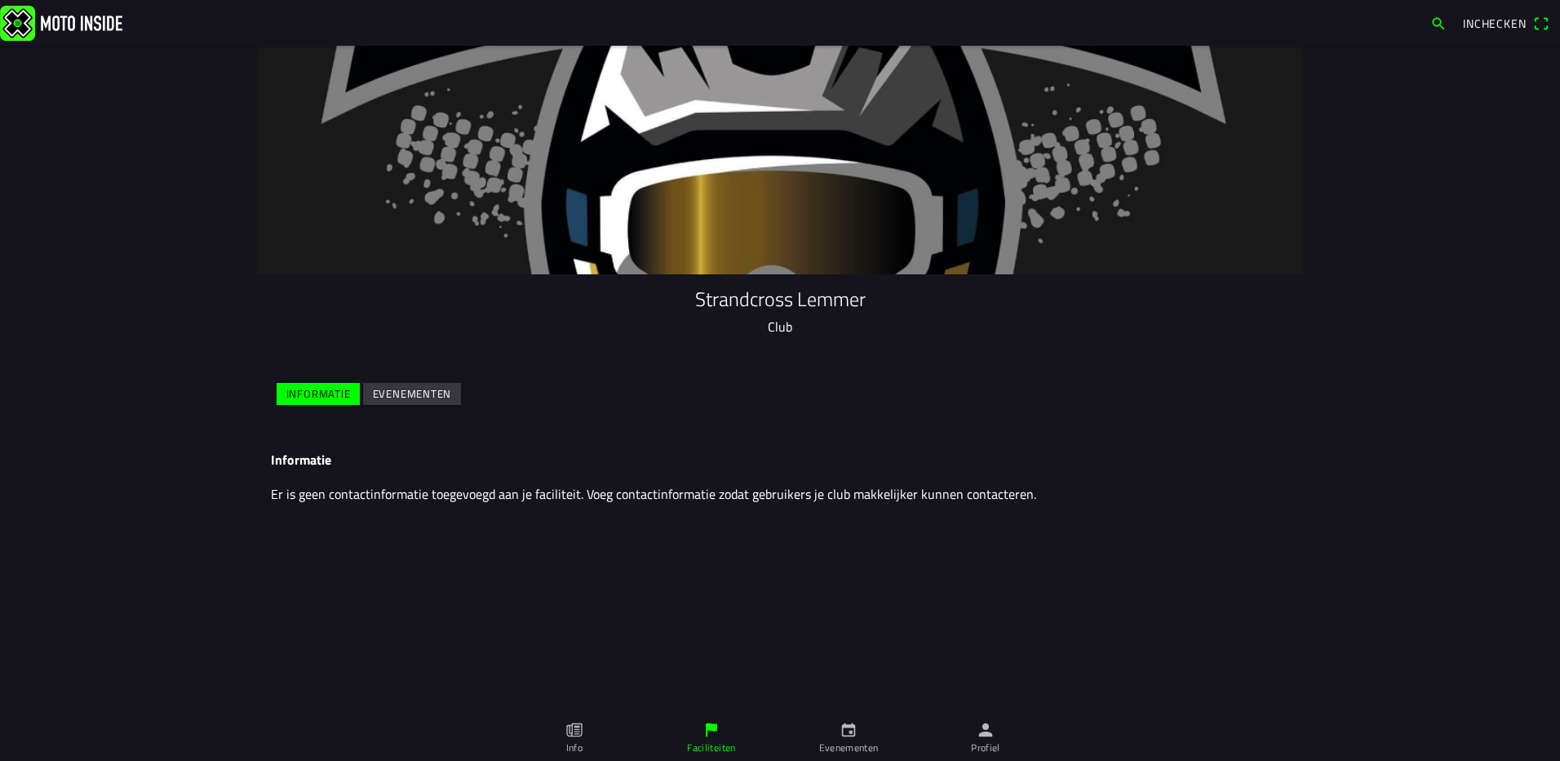
click at [55, 19] on img at bounding box center [61, 22] width 122 height 35
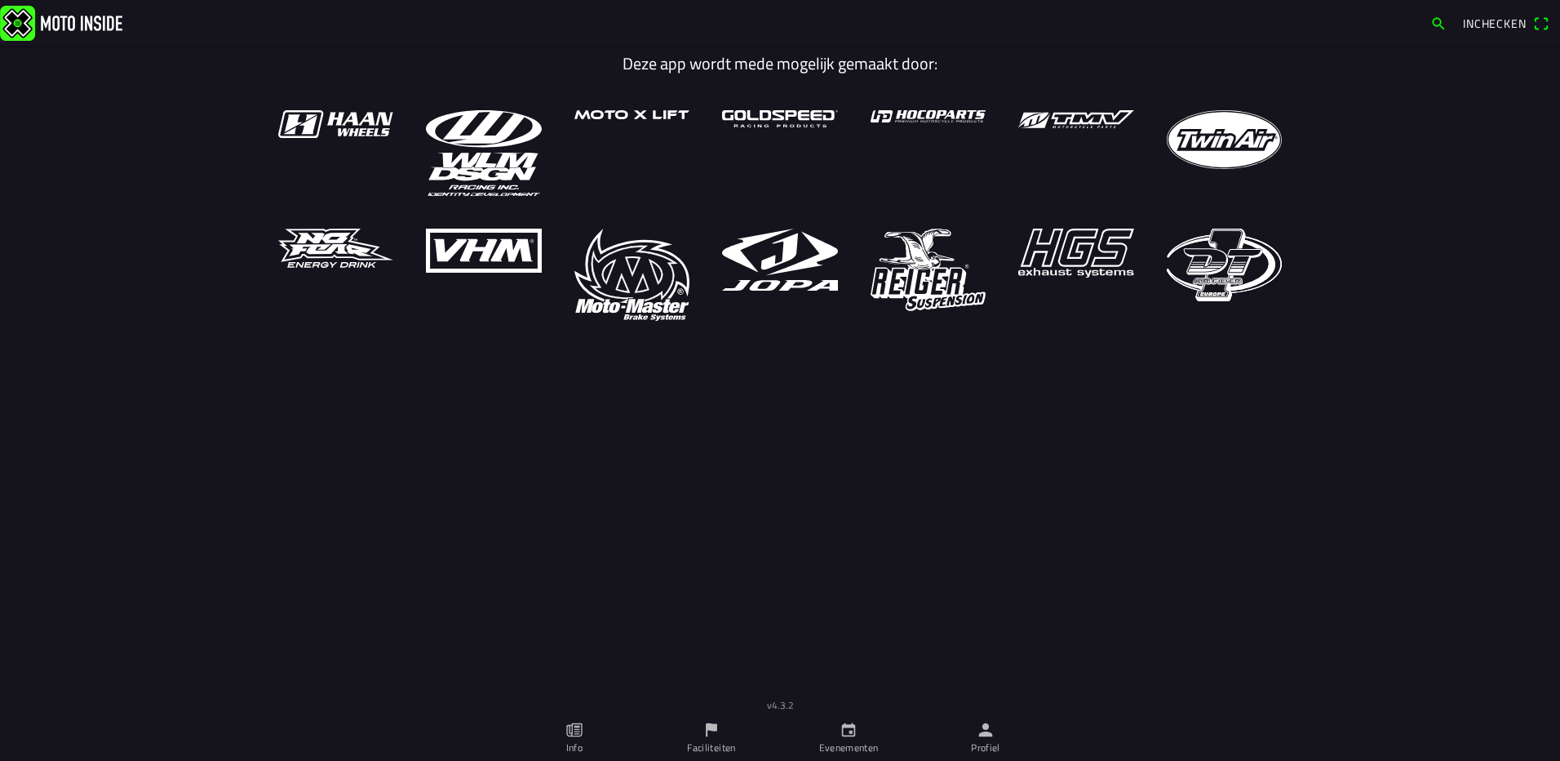
click at [823, 744] on ion-label "Evenementen" at bounding box center [849, 747] width 60 height 15
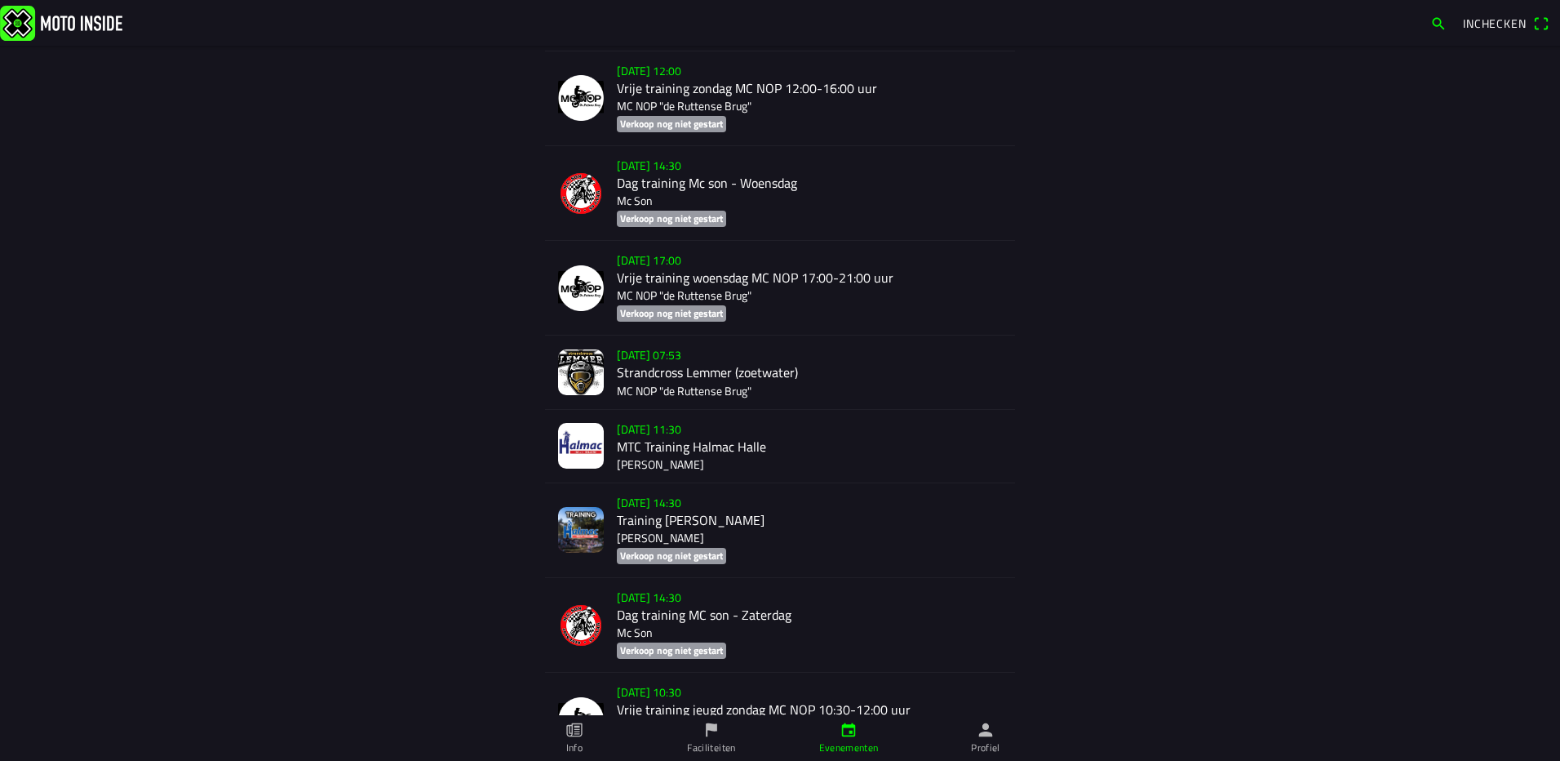
scroll to position [9119, 0]
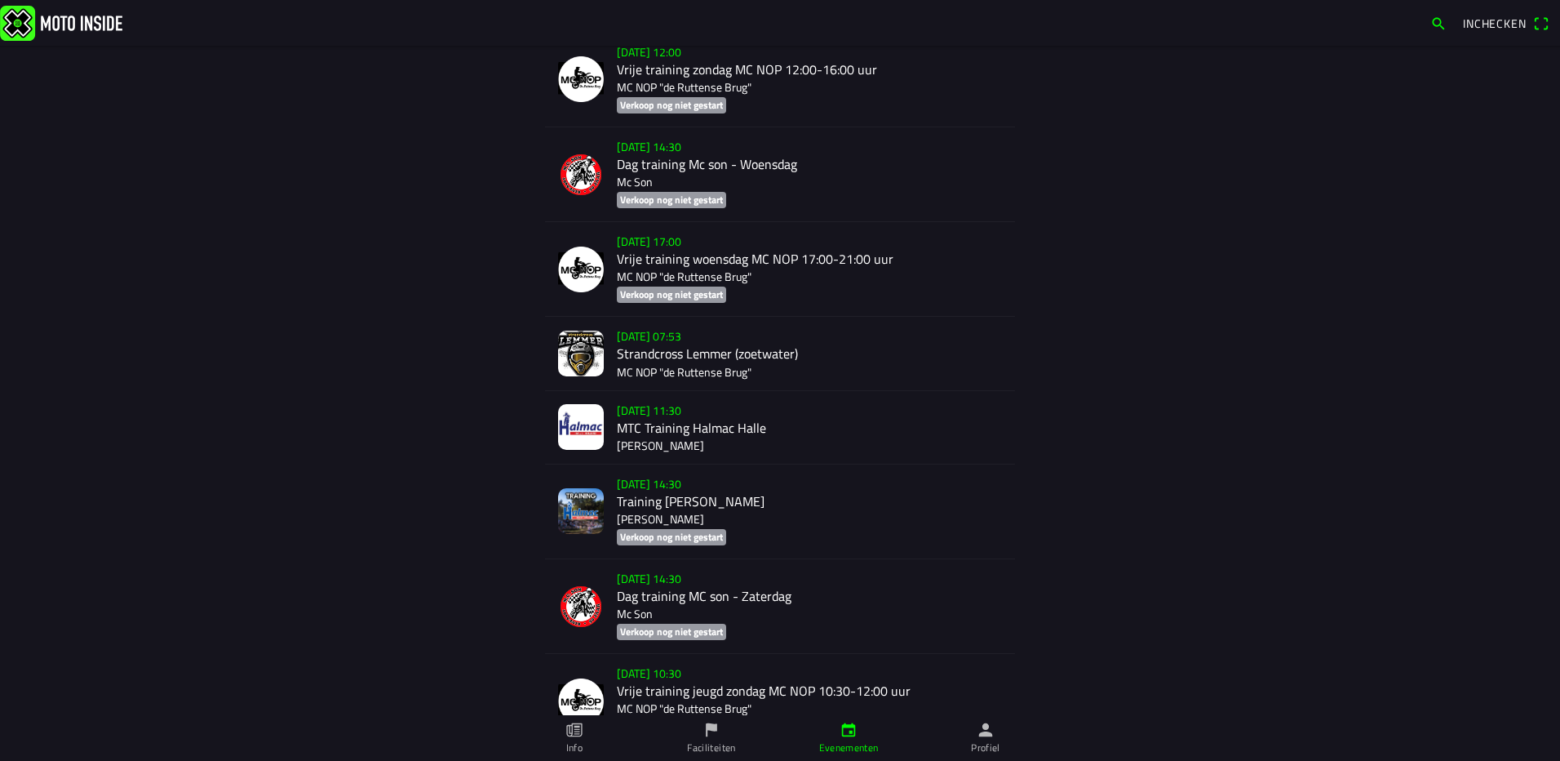
click at [667, 333] on div "za 18 okt. - 07:53 Strandcross Lemmer (zoetwater) MC NOP "de Ruttense Brug"" at bounding box center [809, 353] width 385 height 73
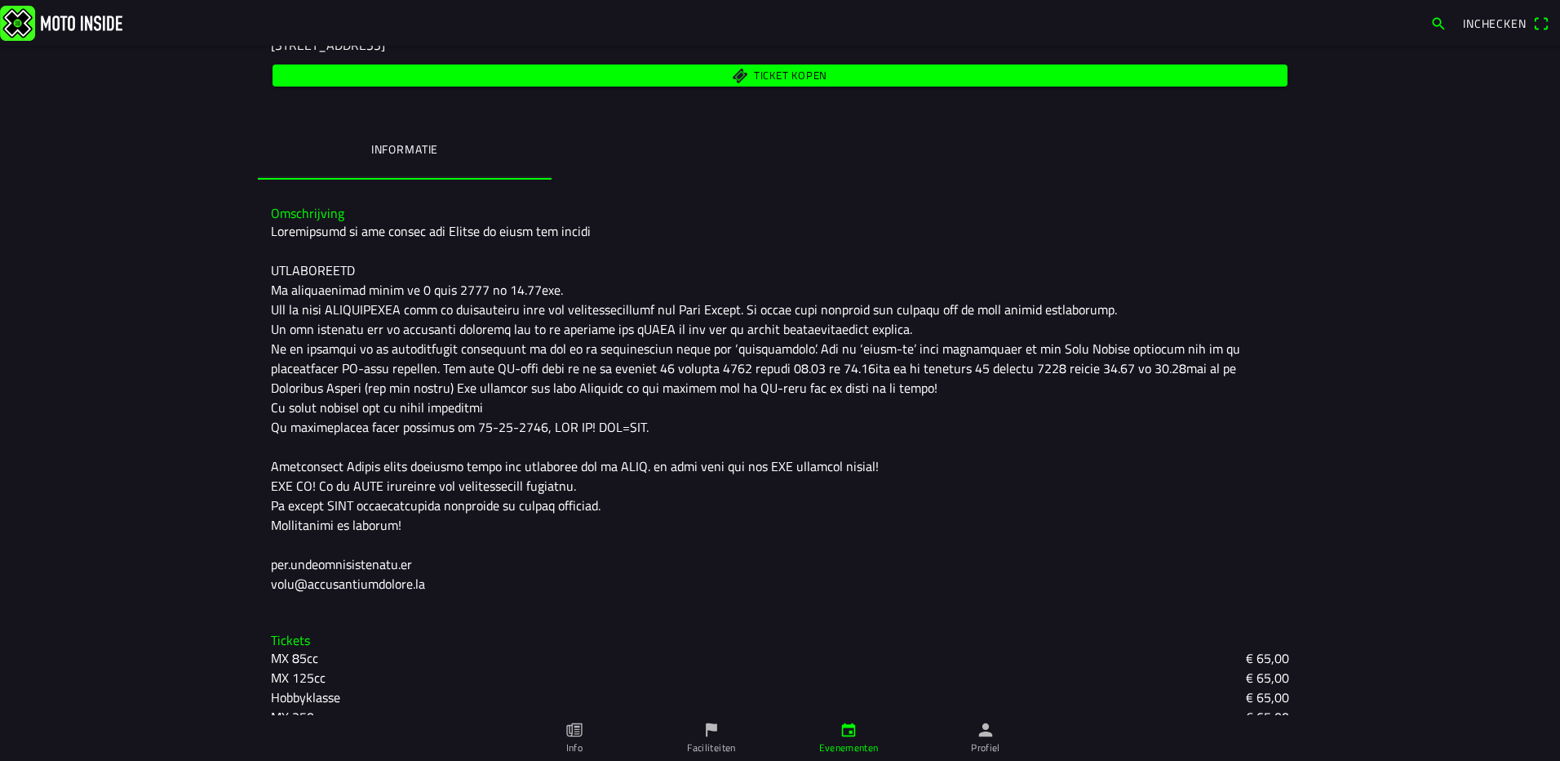
scroll to position [365, 0]
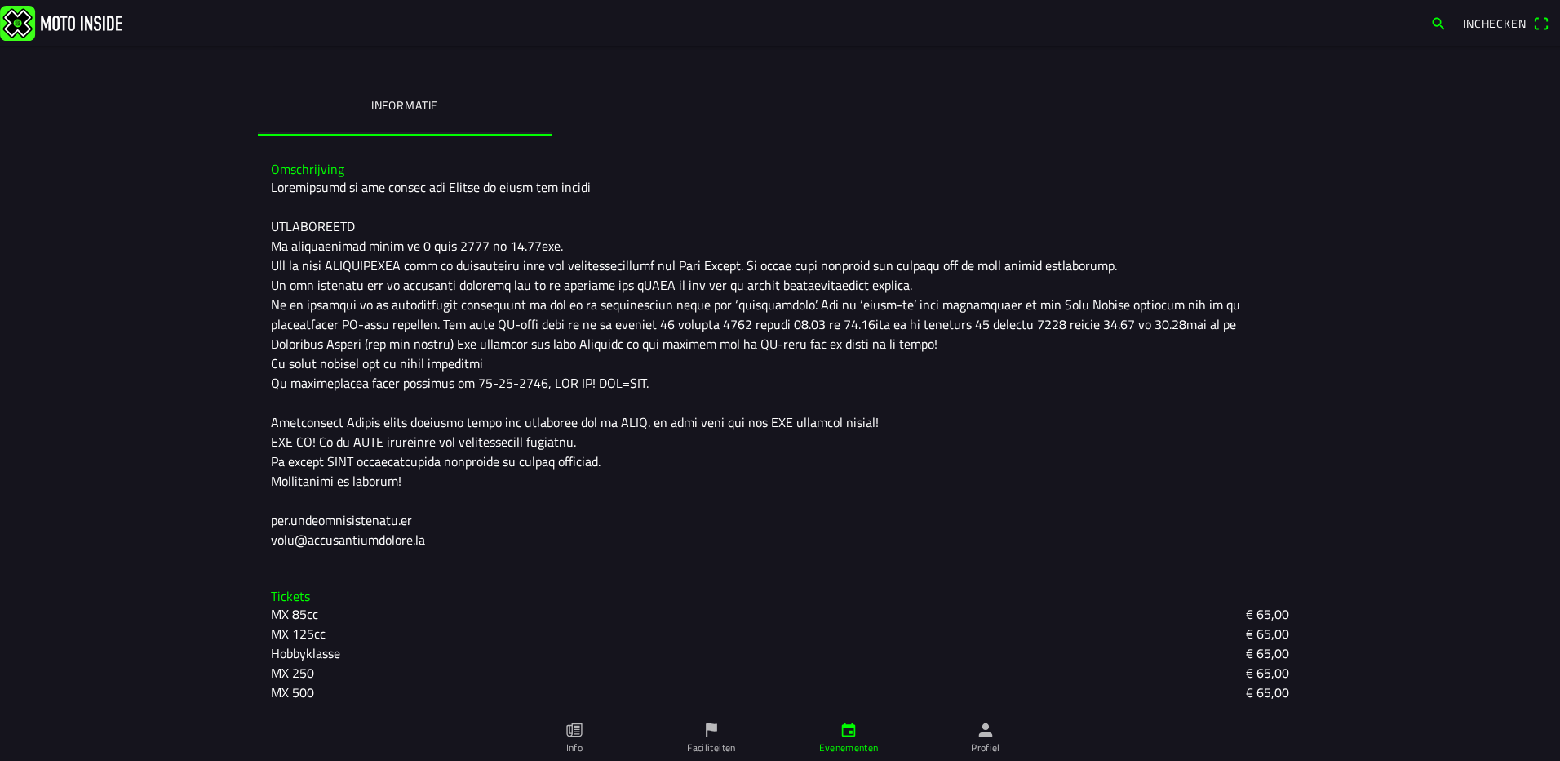
click at [0, 0] on slot "€ 65,00" at bounding box center [0, 0] width 0 height 0
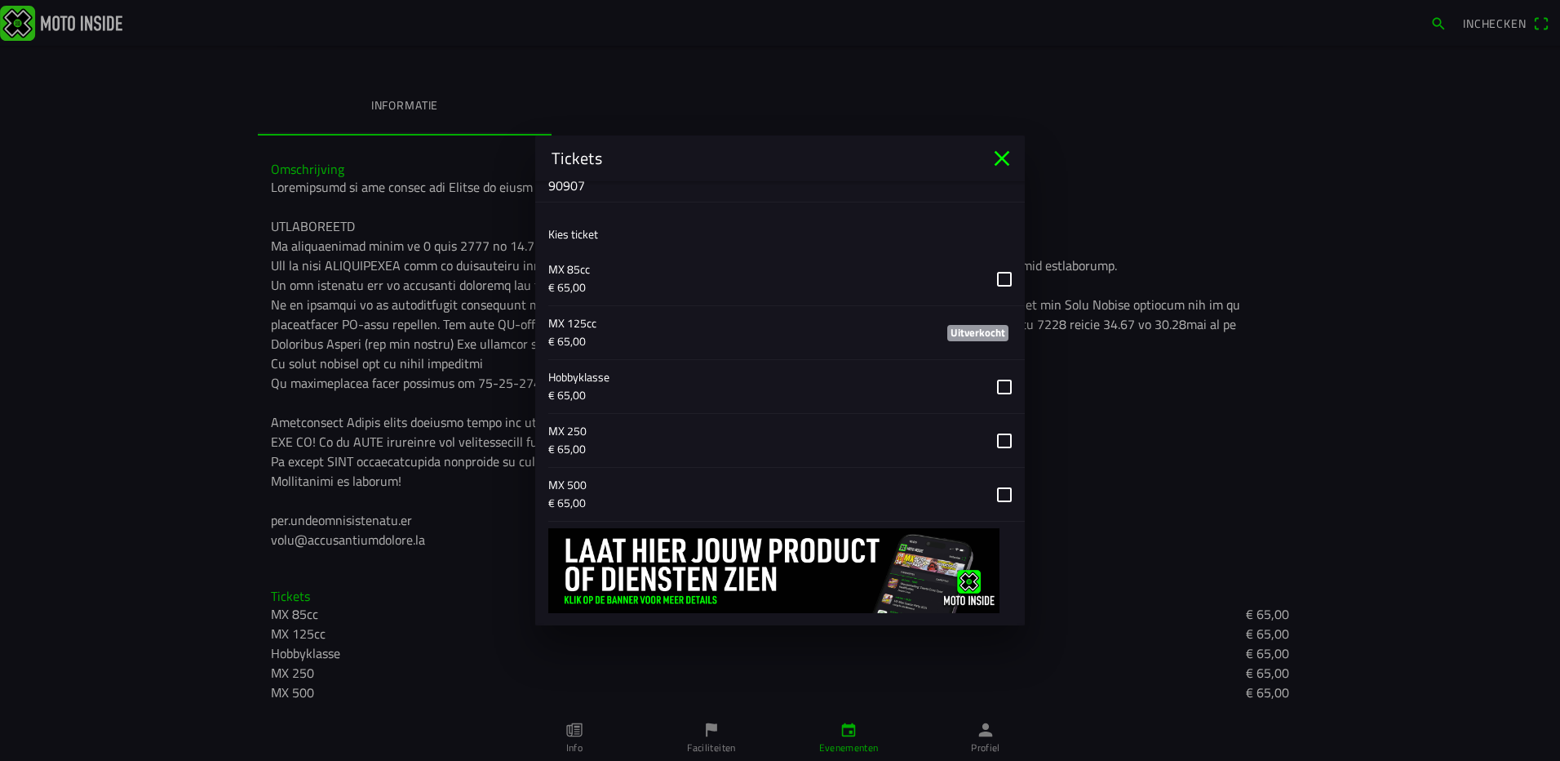
scroll to position [653, 0]
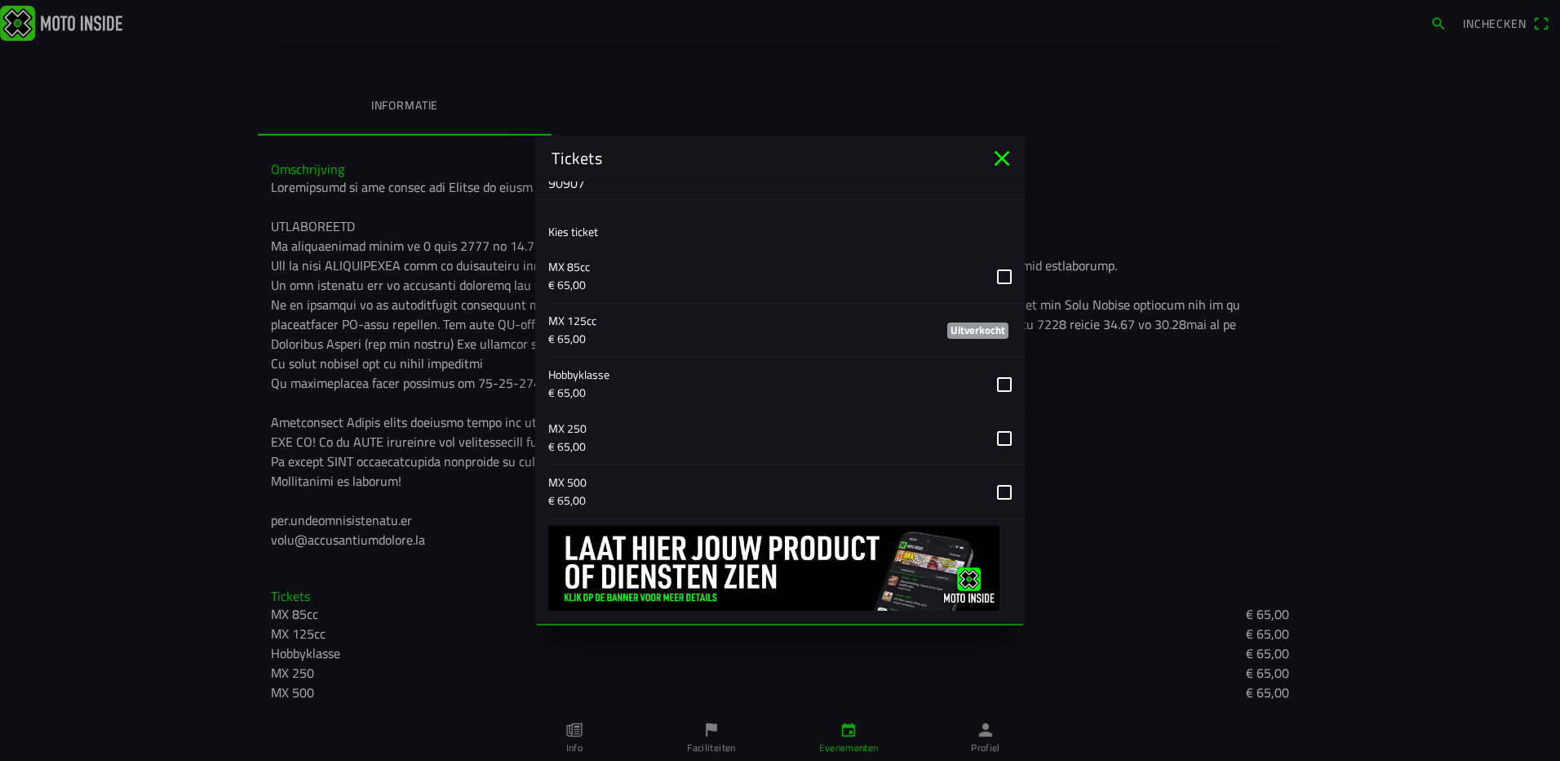
click at [1000, 380] on button "button" at bounding box center [786, 383] width 477 height 53
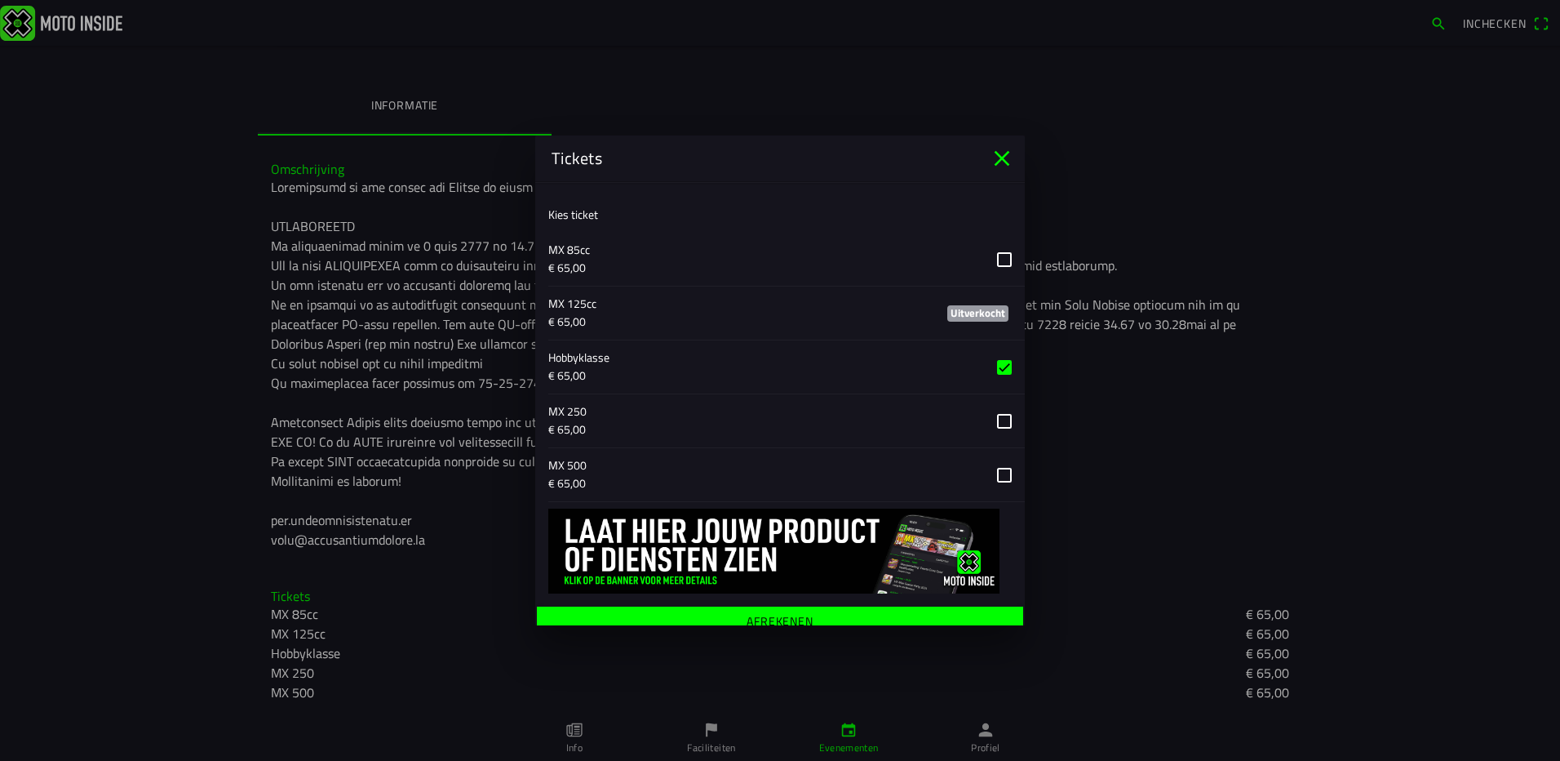
scroll to position [684, 0]
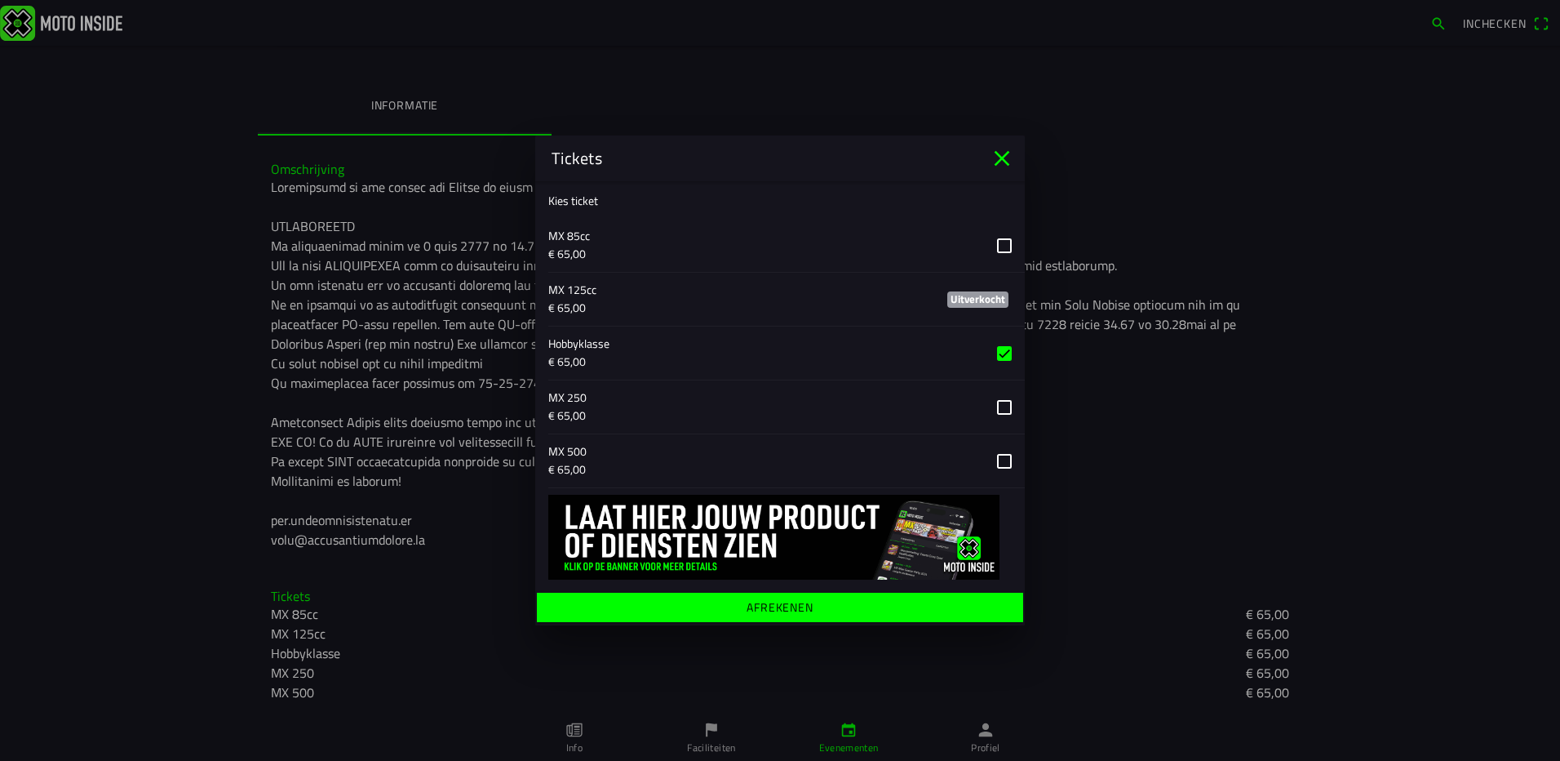
click at [828, 605] on span "Afrekenen" at bounding box center [779, 606] width 461 height 29
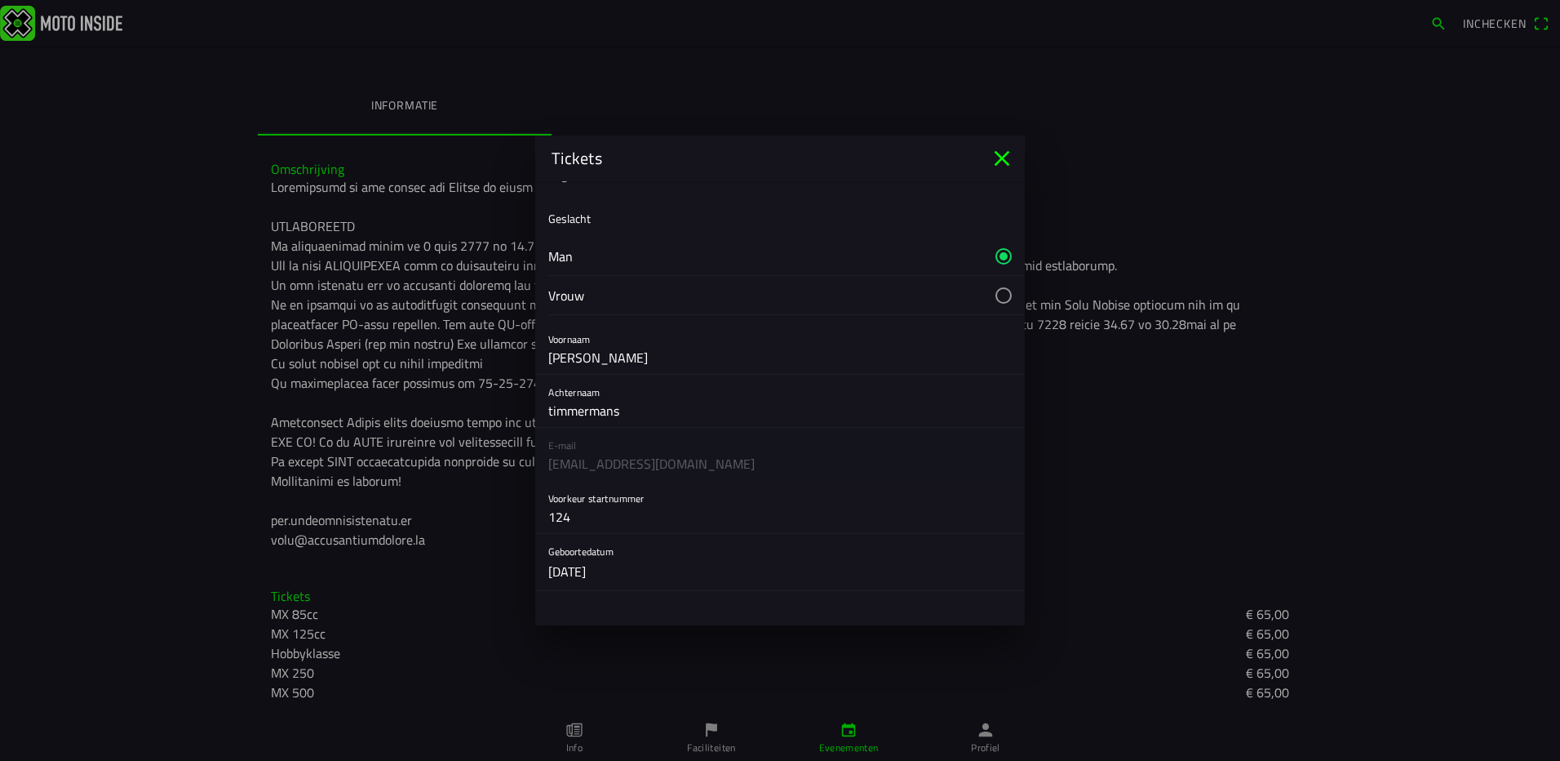
scroll to position [0, 0]
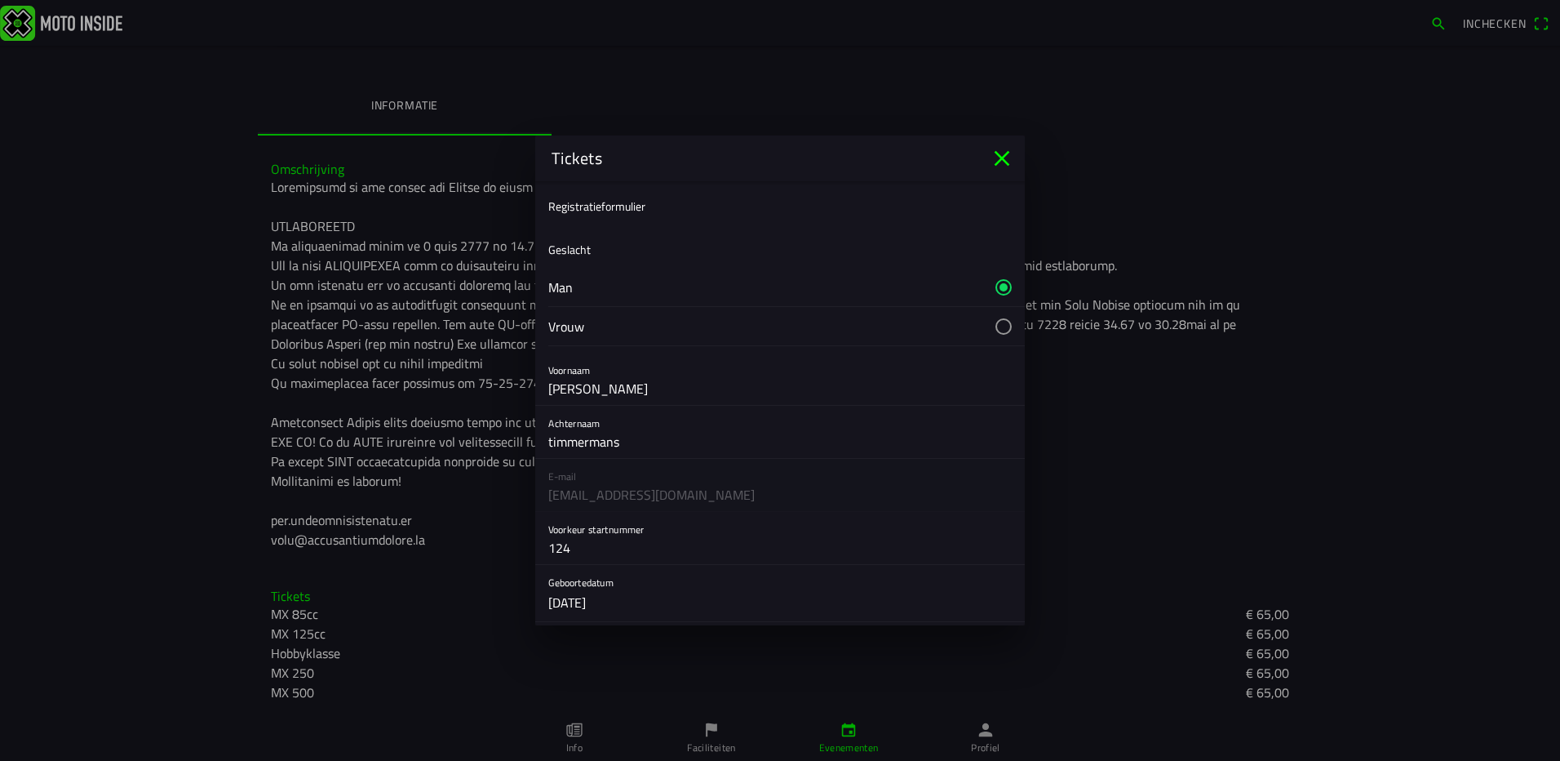
click at [669, 489] on div "E-mail info@larstimmermansautos.nl" at bounding box center [780, 485] width 490 height 53
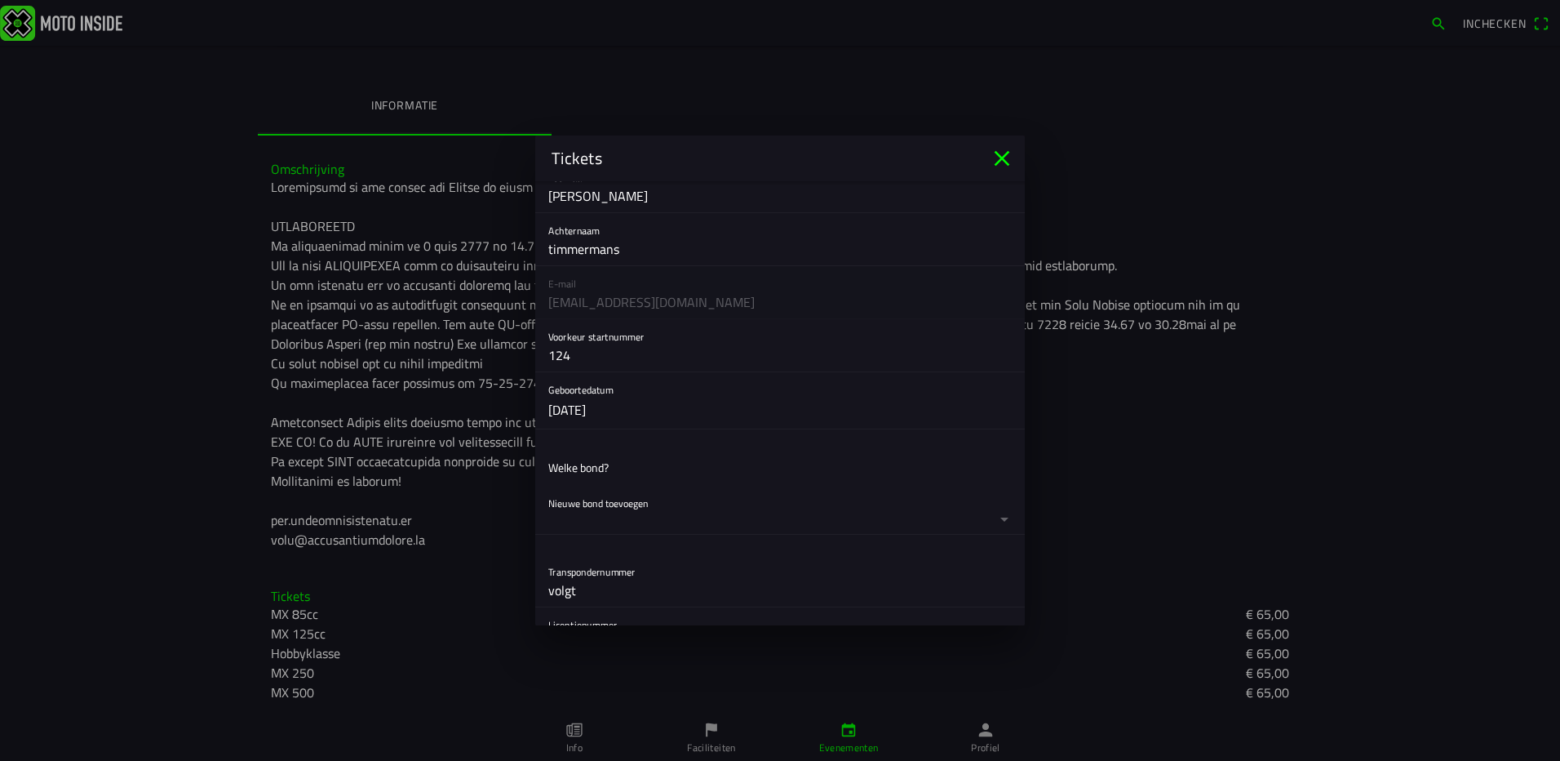
scroll to position [245, 0]
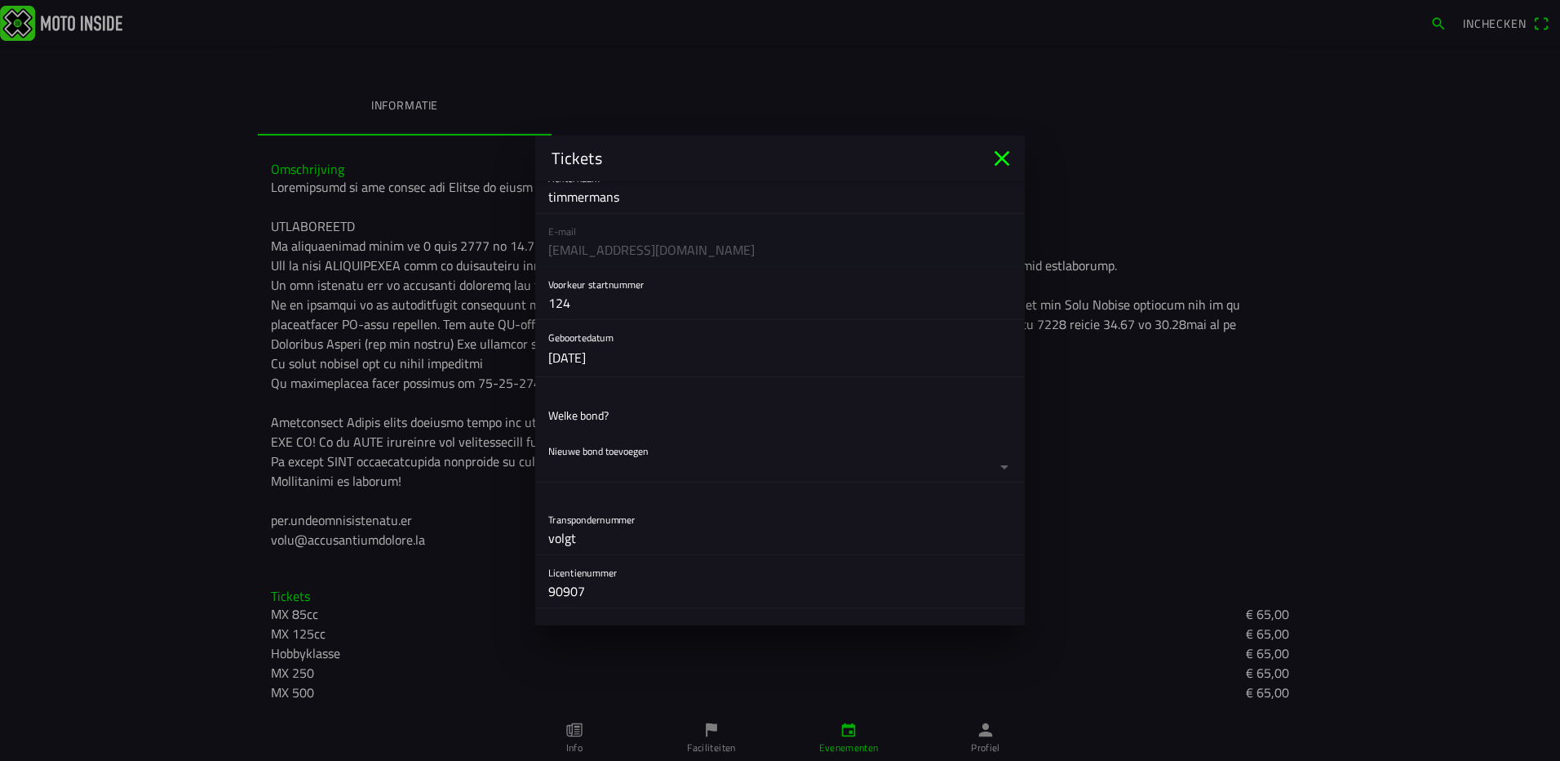
click at [650, 460] on button "button" at bounding box center [786, 457] width 477 height 48
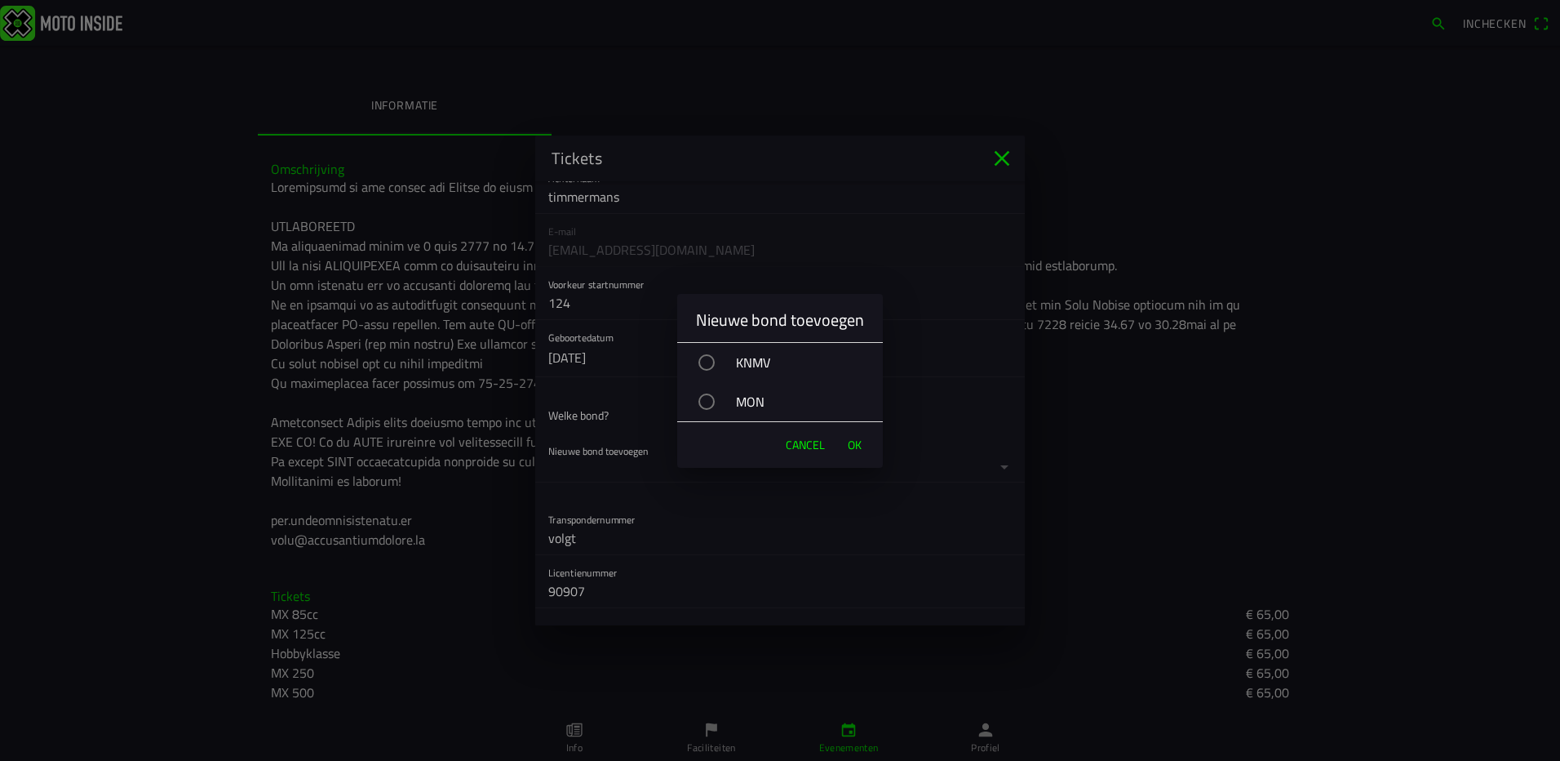
click at [698, 362] on div "KNMV" at bounding box center [788, 362] width 189 height 41
click at [851, 437] on span "OK" at bounding box center [855, 445] width 14 height 16
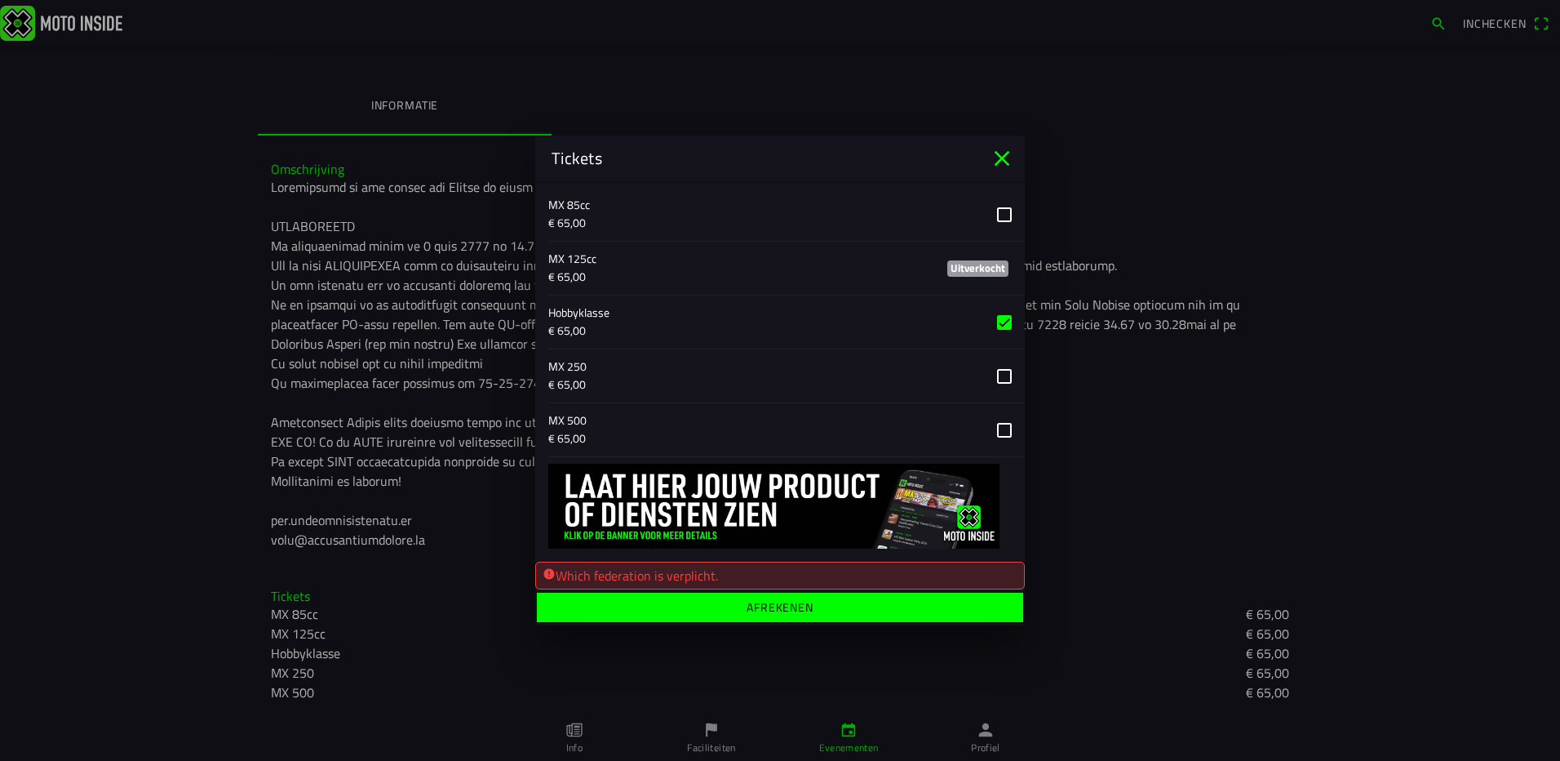
click at [796, 610] on ion-label "Afrekenen" at bounding box center [780, 606] width 67 height 11
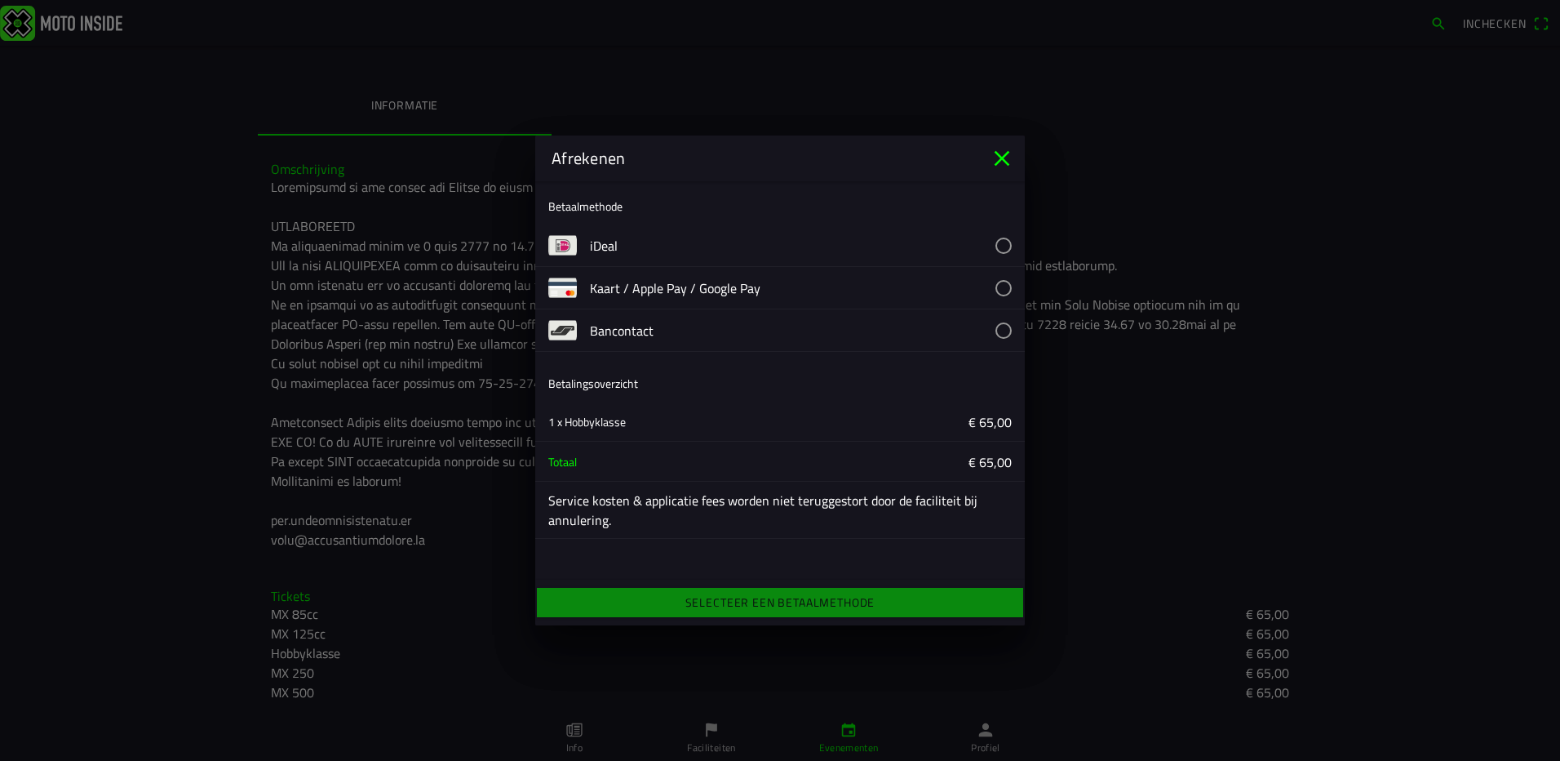
click at [647, 249] on button "button" at bounding box center [807, 245] width 435 height 42
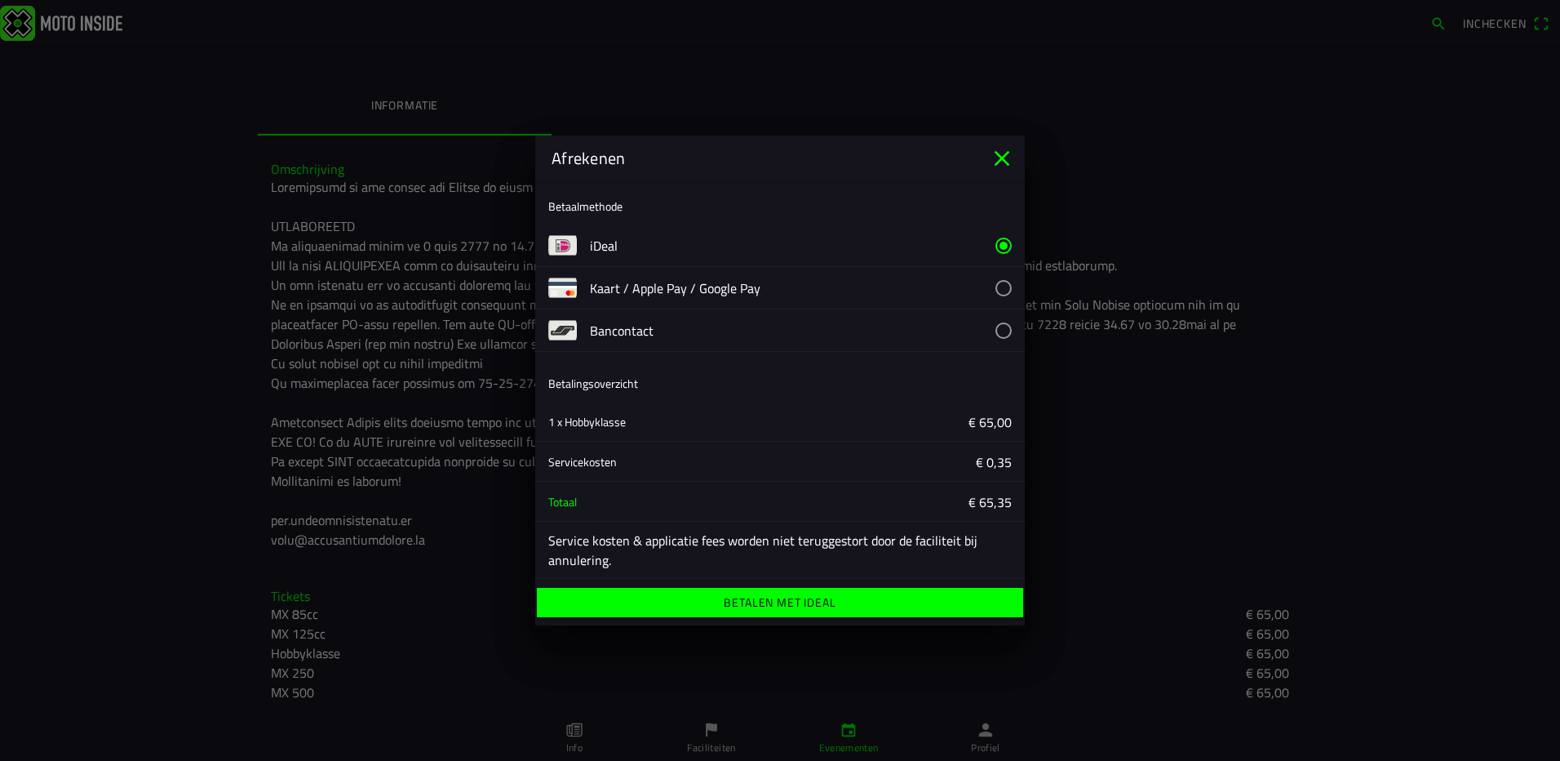
click at [735, 605] on ion-label "Betalen met iDeal" at bounding box center [780, 601] width 112 height 11
